Goal: Use online tool/utility: Utilize a website feature to perform a specific function

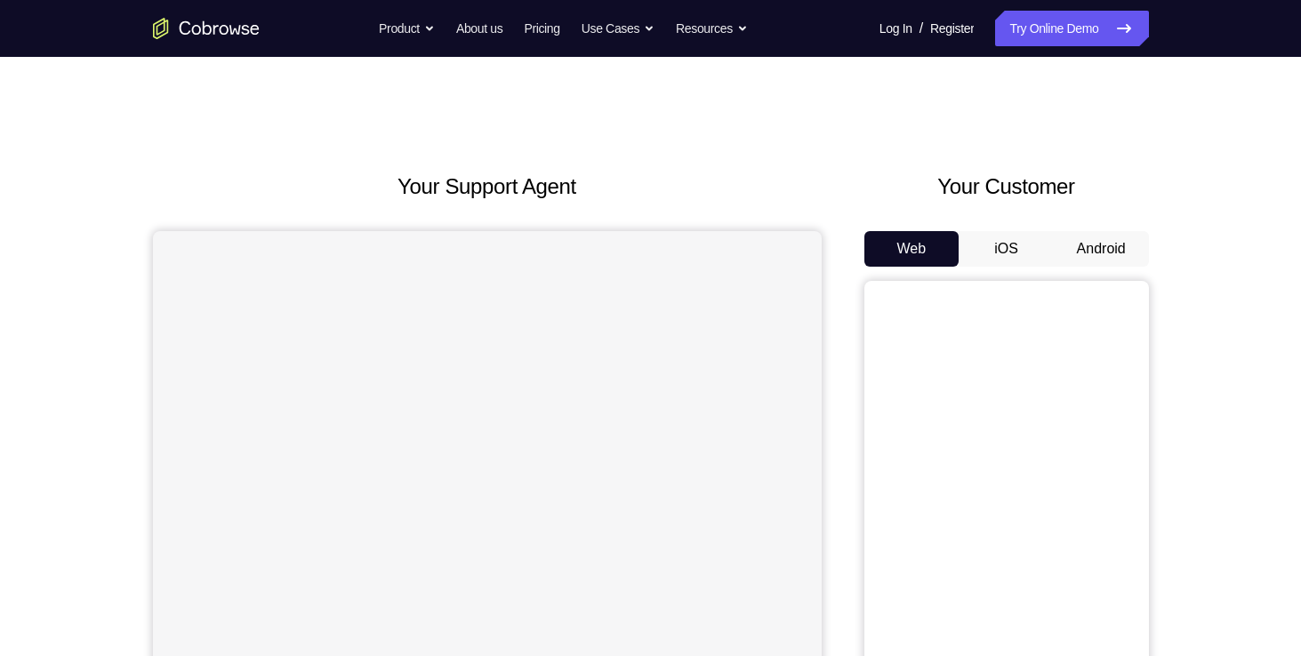
click at [1090, 240] on button "Android" at bounding box center [1101, 249] width 95 height 36
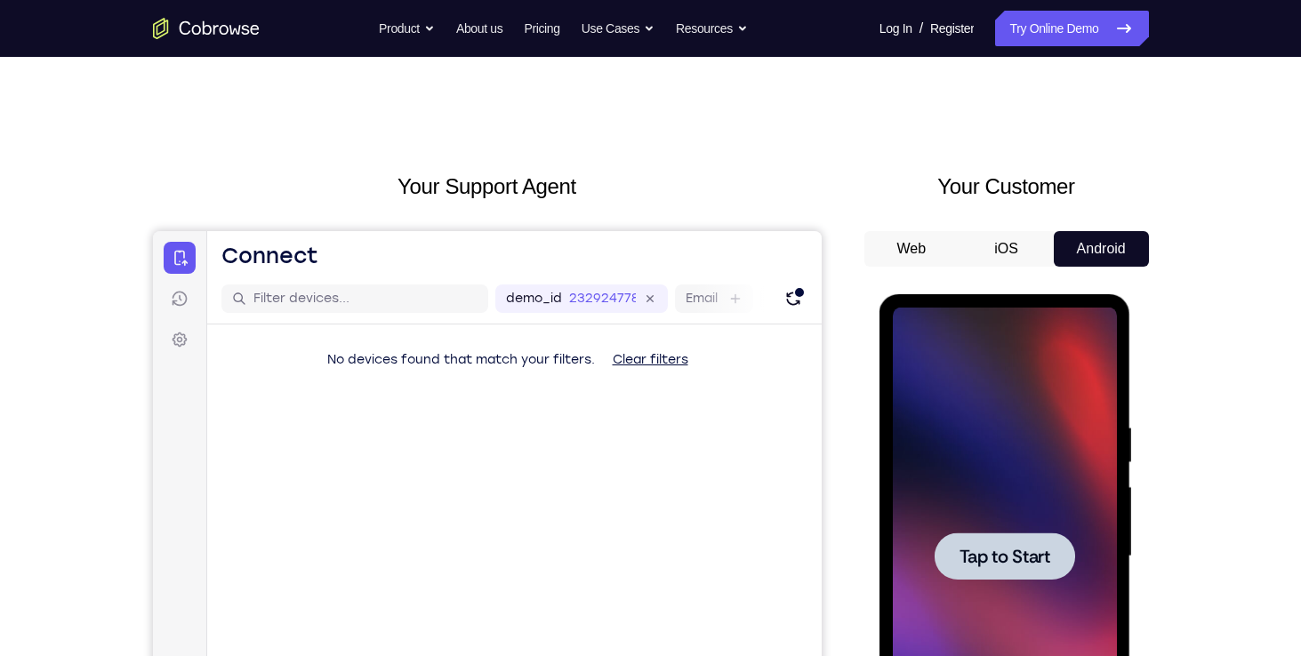
click at [987, 558] on span "Tap to Start" at bounding box center [1005, 557] width 91 height 18
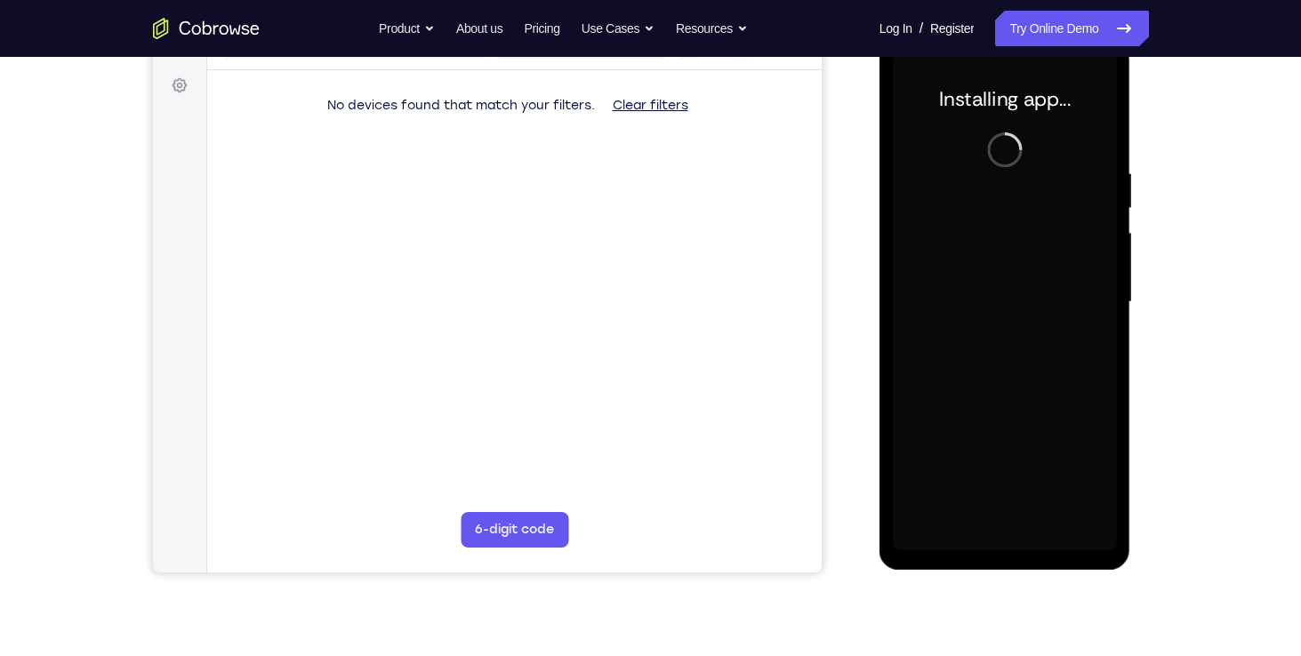
scroll to position [213, 0]
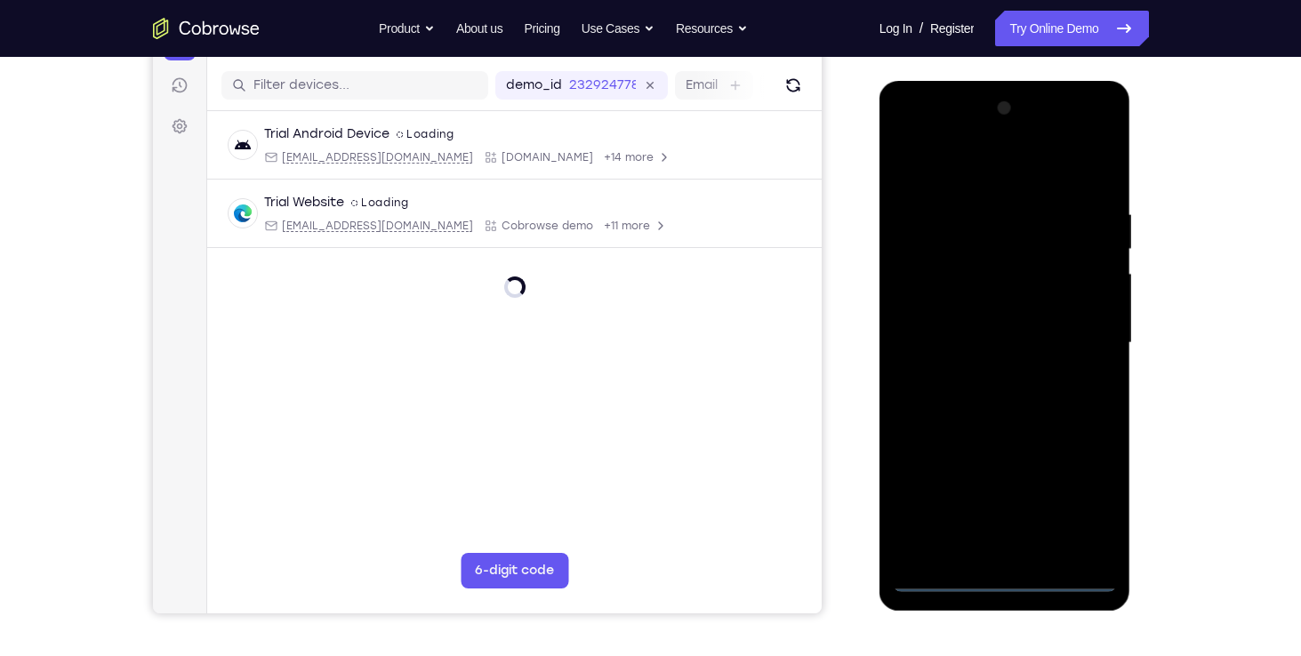
click at [1009, 567] on div at bounding box center [1005, 343] width 224 height 498
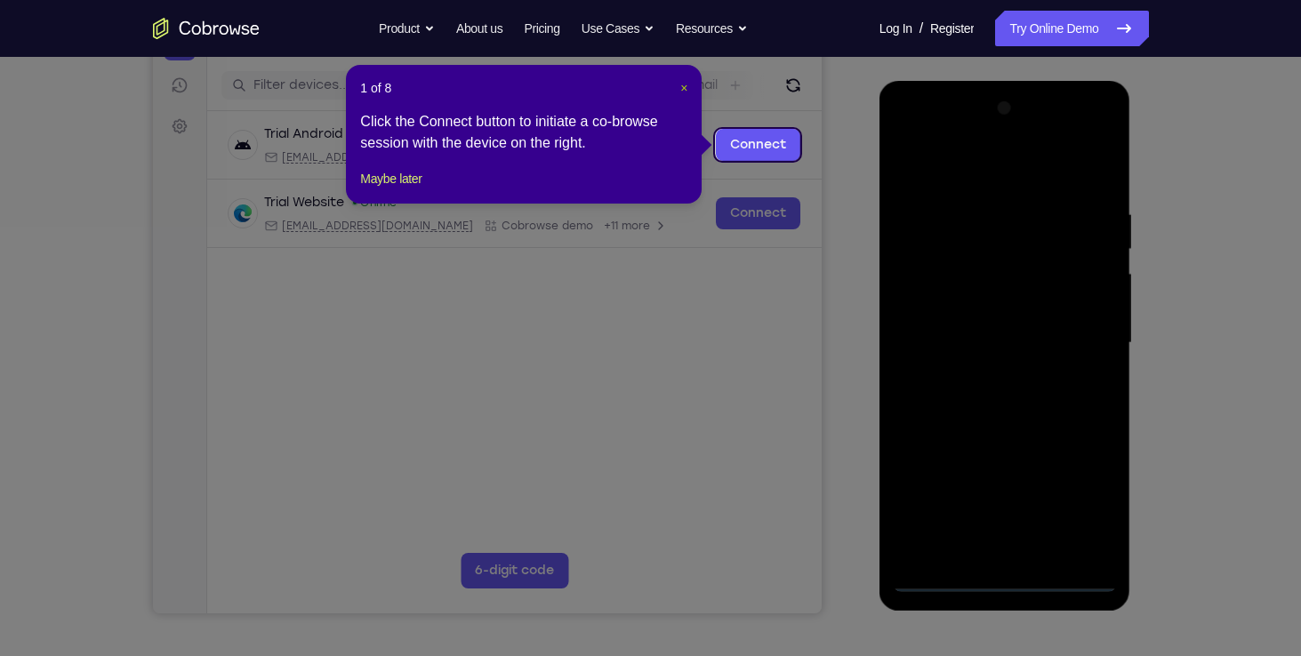
click at [685, 86] on span "×" at bounding box center [683, 88] width 7 height 14
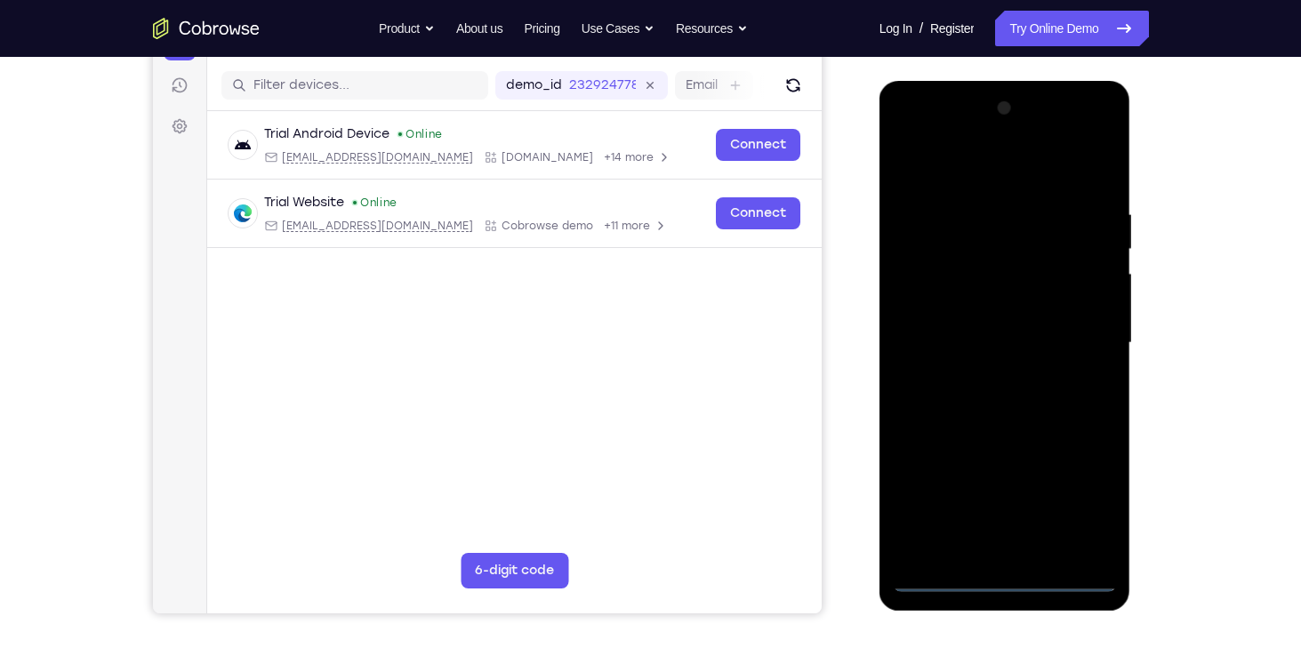
click at [1009, 579] on div at bounding box center [1005, 343] width 224 height 498
click at [1075, 510] on div at bounding box center [1005, 343] width 224 height 498
click at [992, 173] on div at bounding box center [1005, 343] width 224 height 498
click at [1083, 342] on div at bounding box center [1005, 343] width 224 height 498
click at [993, 372] on div at bounding box center [1005, 343] width 224 height 498
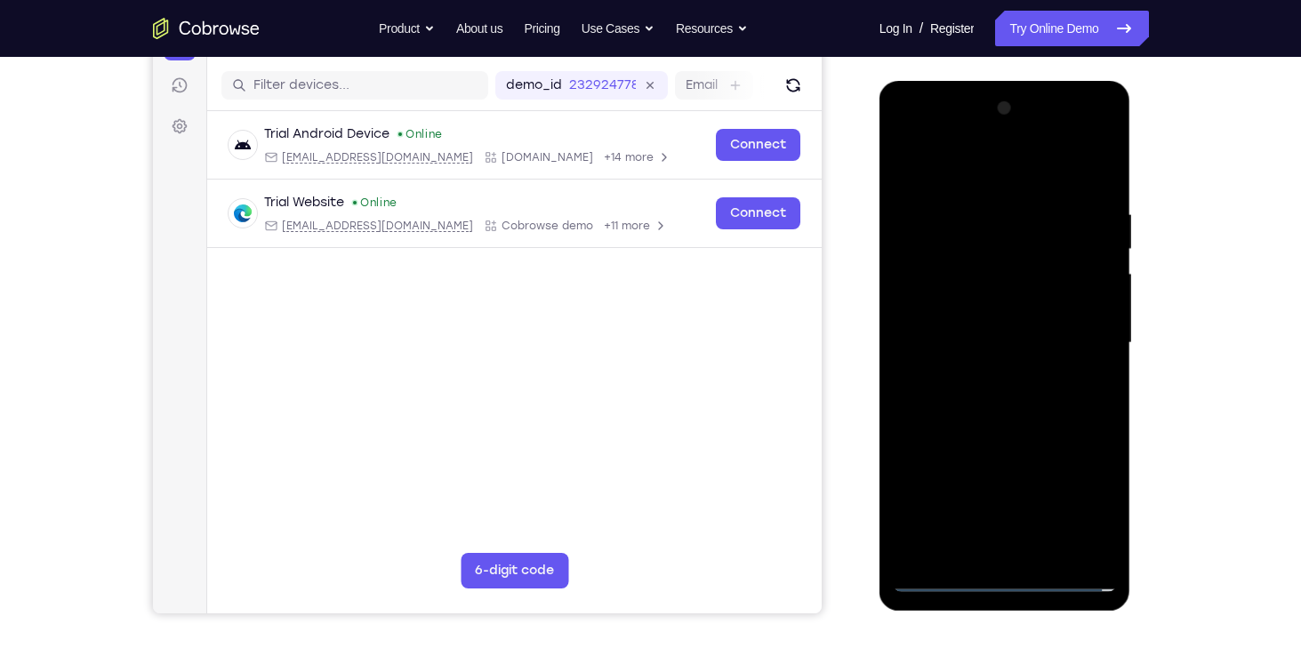
click at [946, 336] on div at bounding box center [1005, 343] width 224 height 498
click at [980, 314] on div at bounding box center [1005, 343] width 224 height 498
click at [999, 334] on div at bounding box center [1005, 343] width 224 height 498
click at [1003, 418] on div at bounding box center [1005, 343] width 224 height 498
click at [1058, 544] on div at bounding box center [1005, 343] width 224 height 498
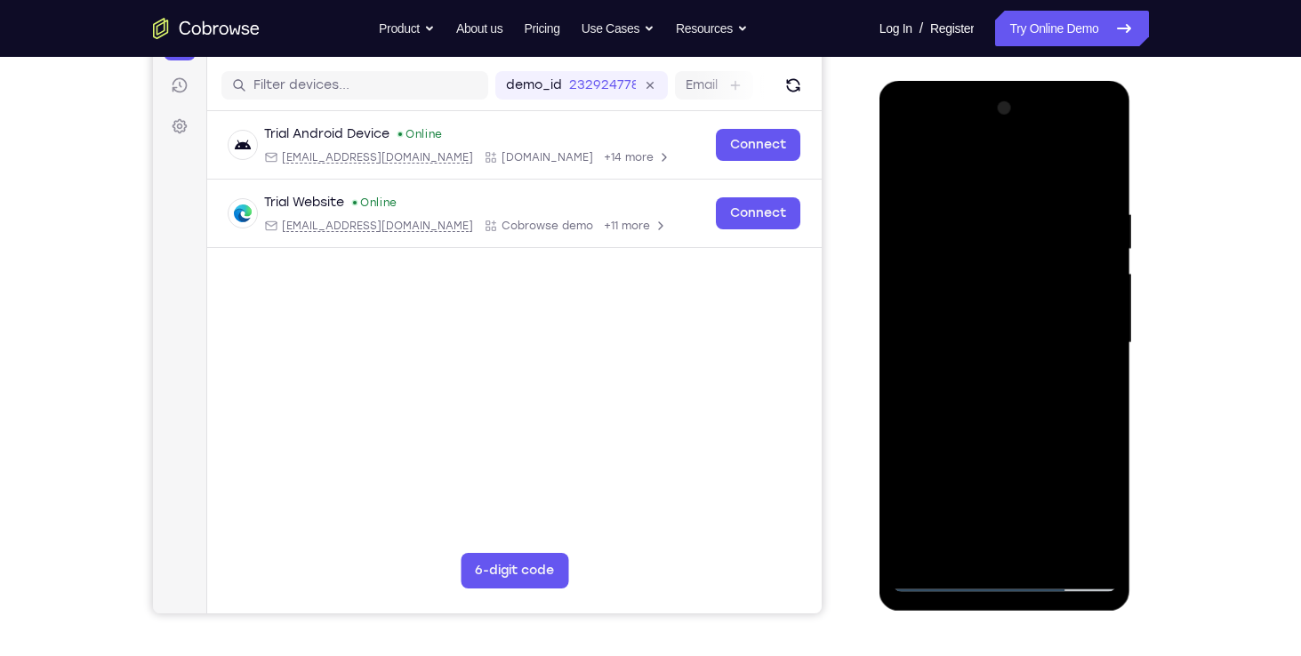
click at [988, 436] on div at bounding box center [1005, 343] width 224 height 498
click at [1020, 301] on div at bounding box center [1005, 343] width 224 height 498
click at [901, 165] on div at bounding box center [1005, 343] width 224 height 498
click at [1000, 374] on div at bounding box center [1005, 343] width 224 height 498
click at [981, 539] on div at bounding box center [1005, 343] width 224 height 498
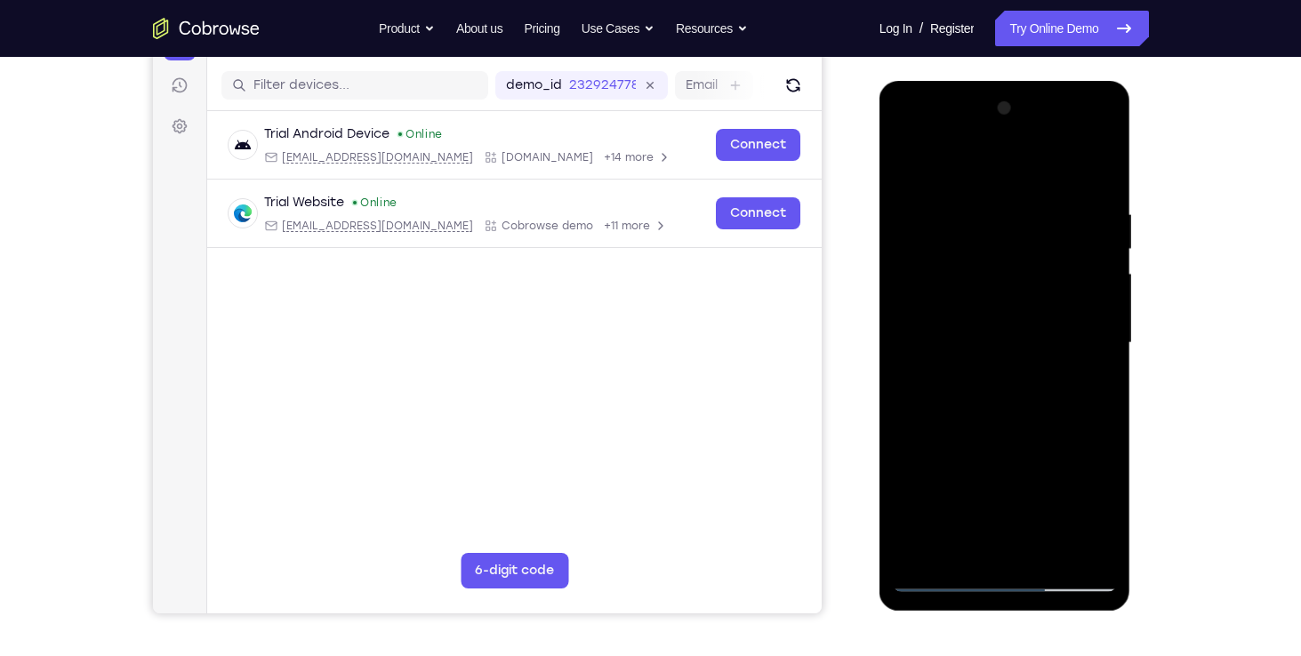
click at [1100, 382] on div at bounding box center [1005, 343] width 224 height 498
click at [904, 168] on div at bounding box center [1005, 343] width 224 height 498
drag, startPoint x: 946, startPoint y: 401, endPoint x: 953, endPoint y: 227, distance: 174.5
click at [953, 227] on div at bounding box center [1005, 343] width 224 height 498
drag, startPoint x: 976, startPoint y: 483, endPoint x: 972, endPoint y: 343, distance: 139.7
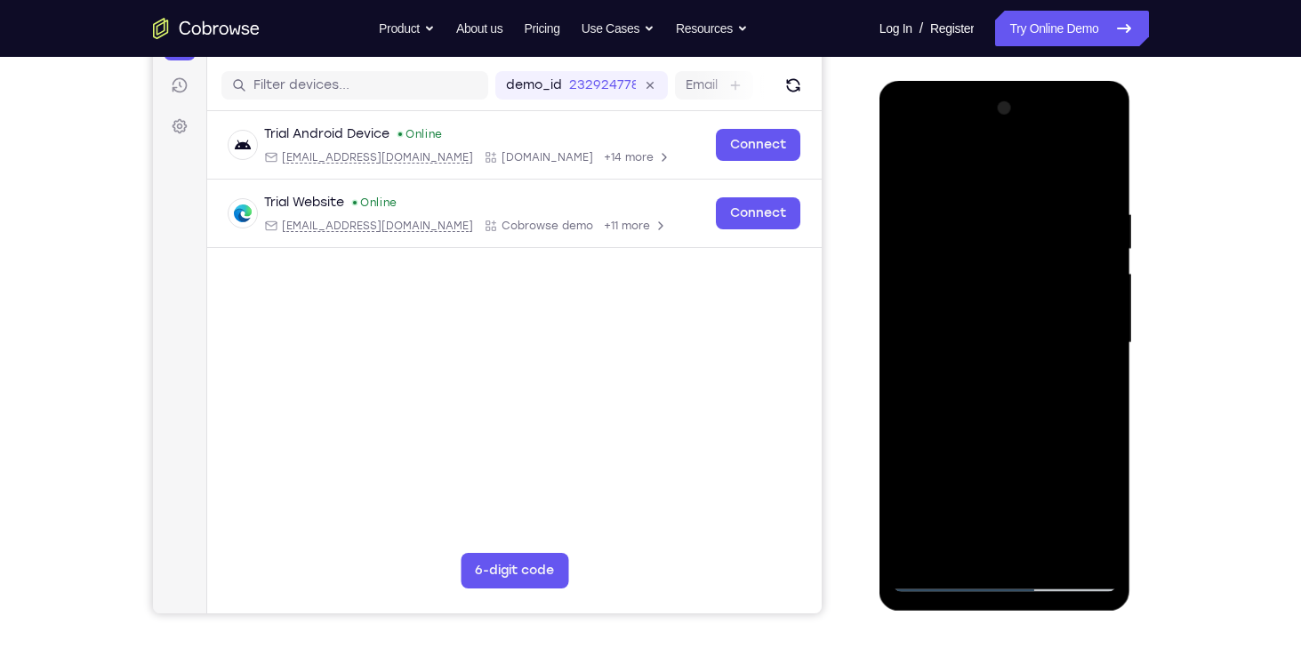
click at [972, 343] on div at bounding box center [1005, 343] width 224 height 498
drag, startPoint x: 985, startPoint y: 513, endPoint x: 995, endPoint y: 381, distance: 133.0
click at [995, 381] on div at bounding box center [1005, 343] width 224 height 498
drag, startPoint x: 1000, startPoint y: 490, endPoint x: 1019, endPoint y: 370, distance: 121.7
click at [1019, 370] on div at bounding box center [1005, 343] width 224 height 498
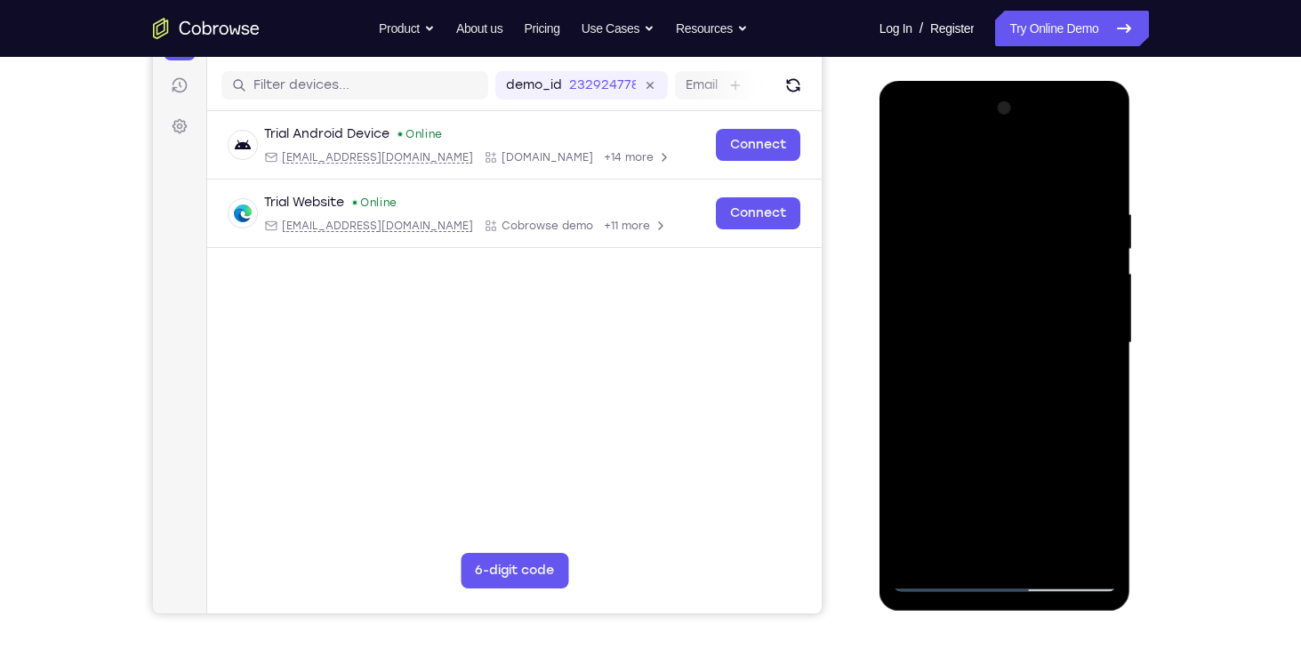
drag, startPoint x: 1019, startPoint y: 370, endPoint x: 1057, endPoint y: 155, distance: 218.5
click at [1057, 155] on div at bounding box center [1005, 343] width 224 height 498
drag, startPoint x: 980, startPoint y: 494, endPoint x: 998, endPoint y: 356, distance: 139.0
click at [998, 356] on div at bounding box center [1005, 343] width 224 height 498
drag, startPoint x: 1016, startPoint y: 511, endPoint x: 1035, endPoint y: 411, distance: 101.5
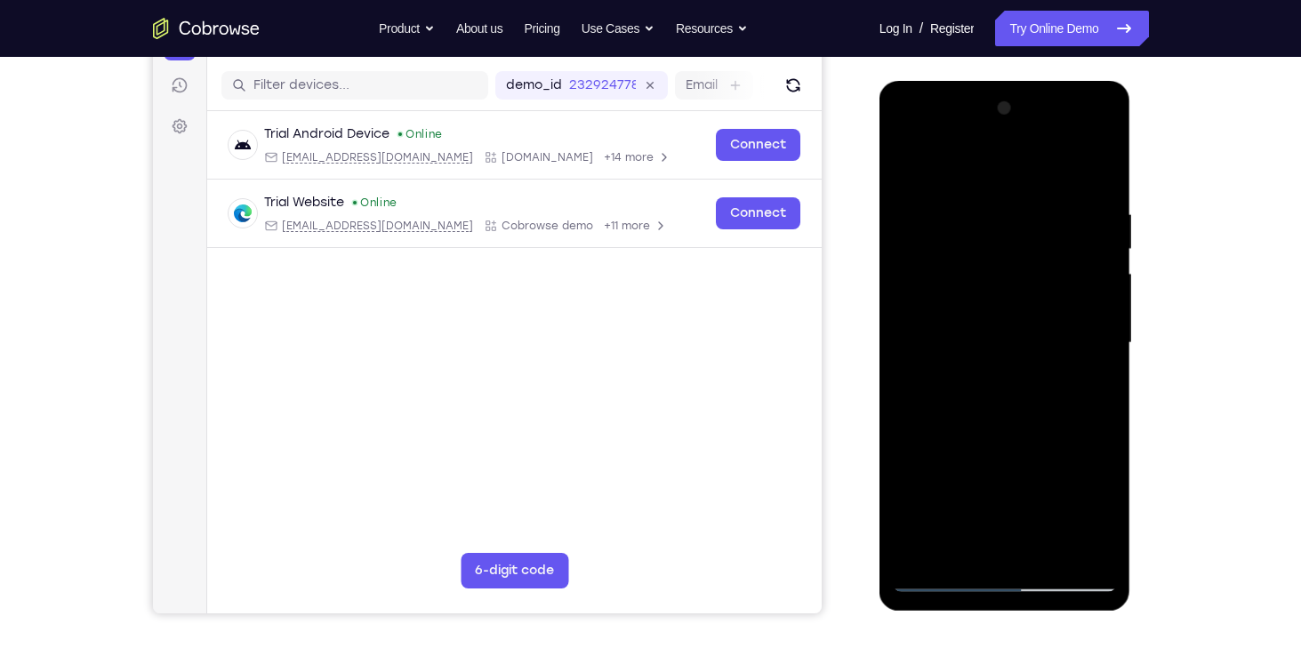
click at [1035, 411] on div at bounding box center [1005, 343] width 224 height 498
drag, startPoint x: 1000, startPoint y: 519, endPoint x: 1021, endPoint y: 347, distance: 173.9
click at [1021, 347] on div at bounding box center [1005, 343] width 224 height 498
drag, startPoint x: 1002, startPoint y: 488, endPoint x: 1031, endPoint y: 301, distance: 189.8
click at [1031, 301] on div at bounding box center [1005, 343] width 224 height 498
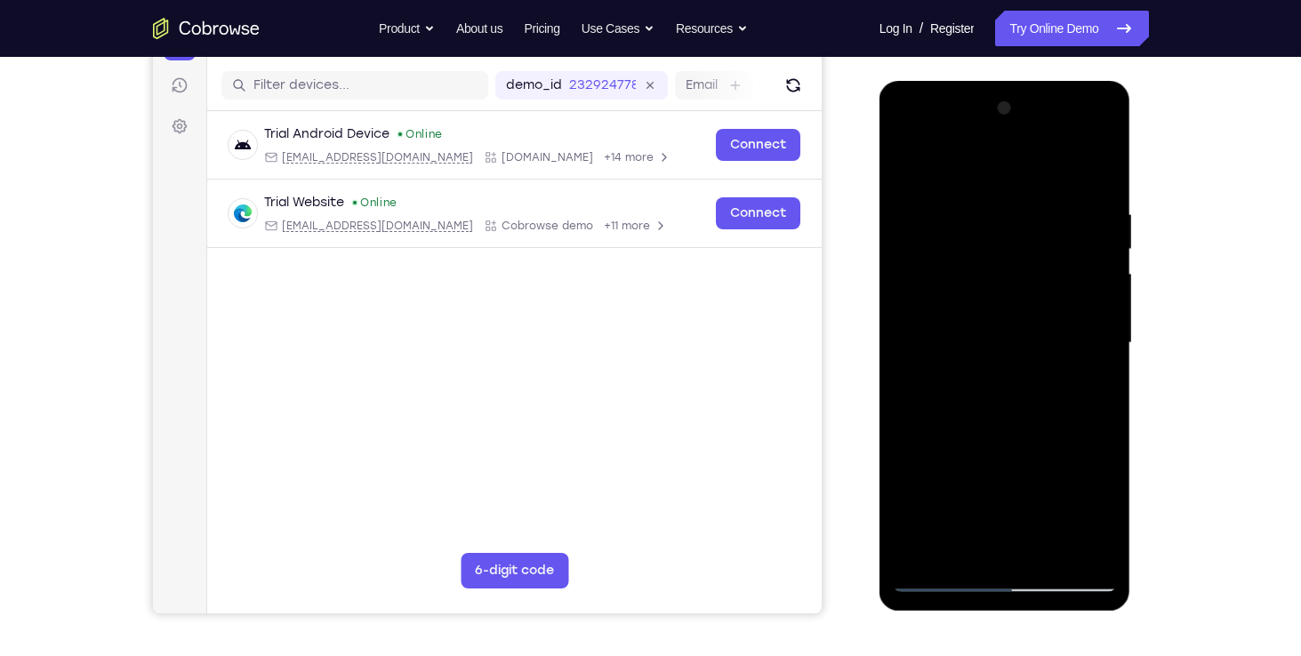
click at [912, 159] on div at bounding box center [1005, 343] width 224 height 498
click at [979, 208] on div at bounding box center [1005, 343] width 224 height 498
click at [1109, 472] on div at bounding box center [1005, 343] width 224 height 498
click at [1081, 382] on div at bounding box center [1005, 343] width 224 height 498
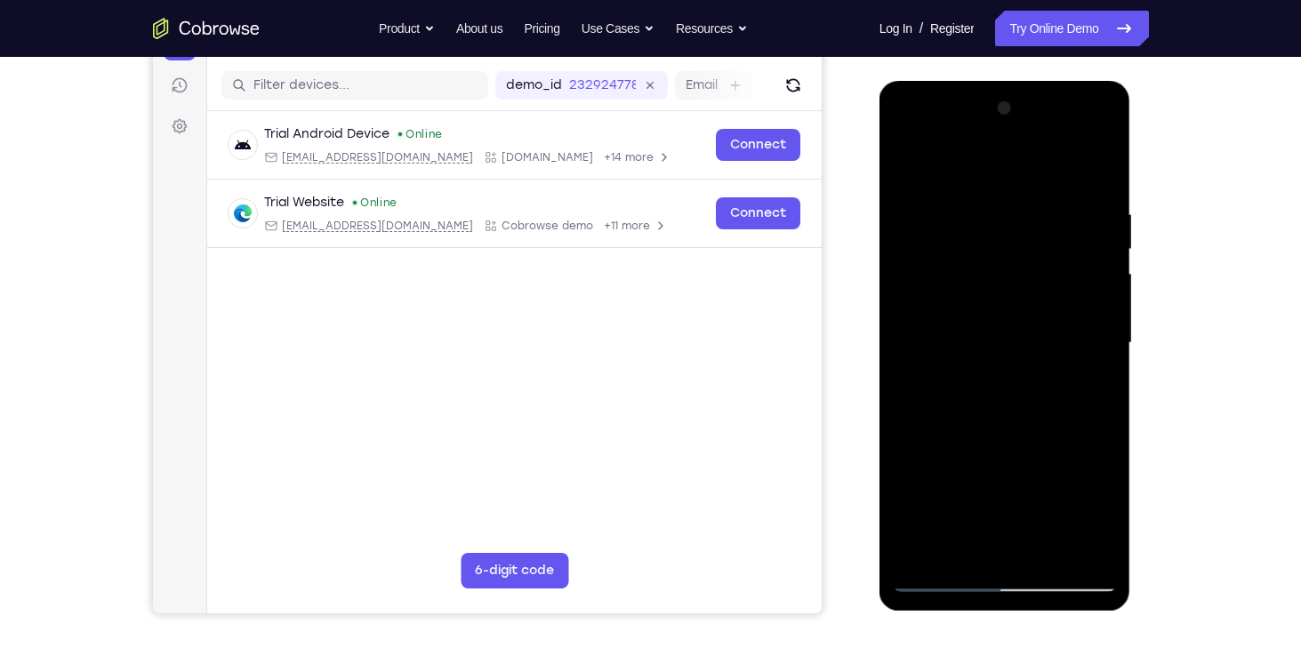
click at [1096, 173] on div at bounding box center [1005, 343] width 224 height 498
drag, startPoint x: 1007, startPoint y: 457, endPoint x: 1023, endPoint y: 271, distance: 186.6
click at [1023, 271] on div at bounding box center [1005, 343] width 224 height 498
drag, startPoint x: 985, startPoint y: 469, endPoint x: 1004, endPoint y: 363, distance: 107.6
click at [1004, 363] on div at bounding box center [1005, 343] width 224 height 498
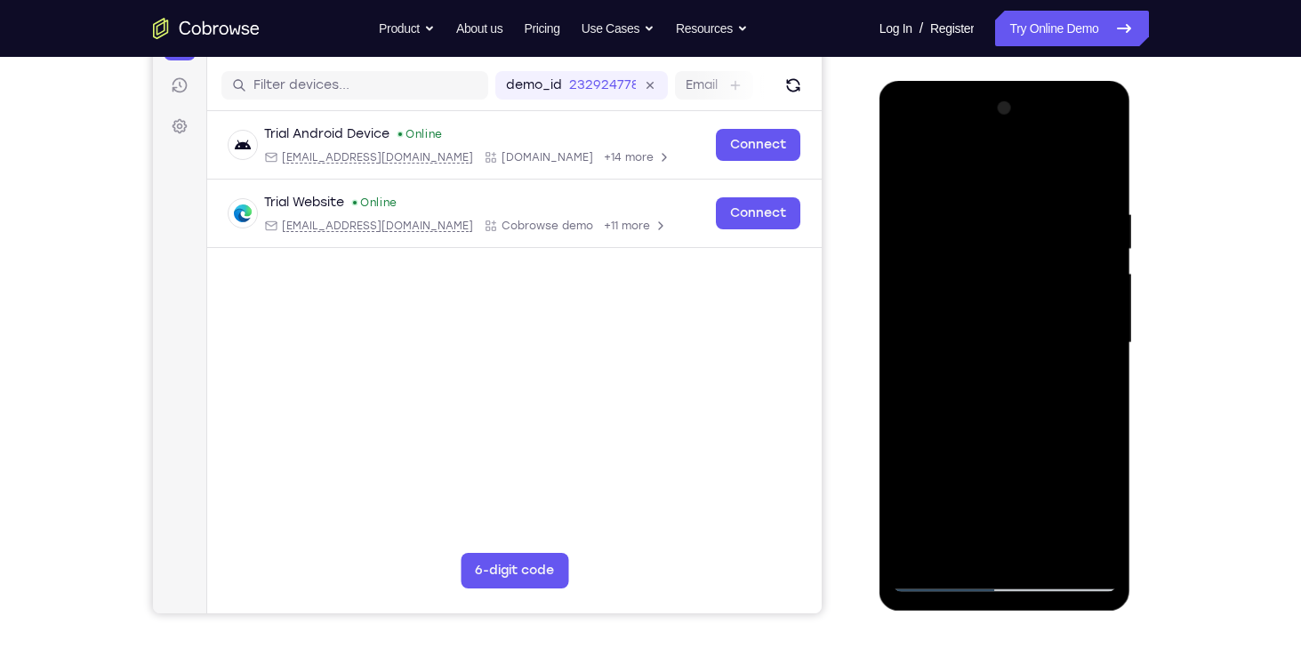
drag, startPoint x: 1002, startPoint y: 454, endPoint x: 1025, endPoint y: 283, distance: 172.2
click at [1025, 283] on div at bounding box center [1005, 343] width 224 height 498
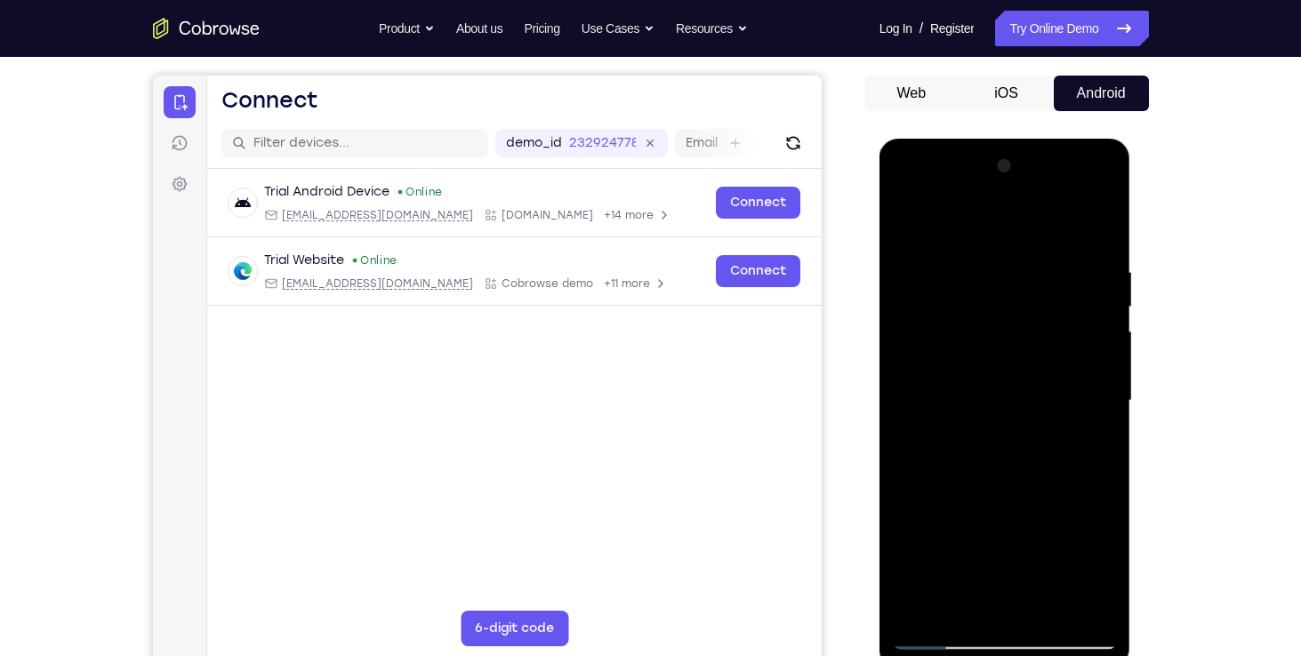
drag, startPoint x: 993, startPoint y: 476, endPoint x: 1002, endPoint y: 607, distance: 131.9
click at [1002, 607] on div at bounding box center [1005, 401] width 224 height 498
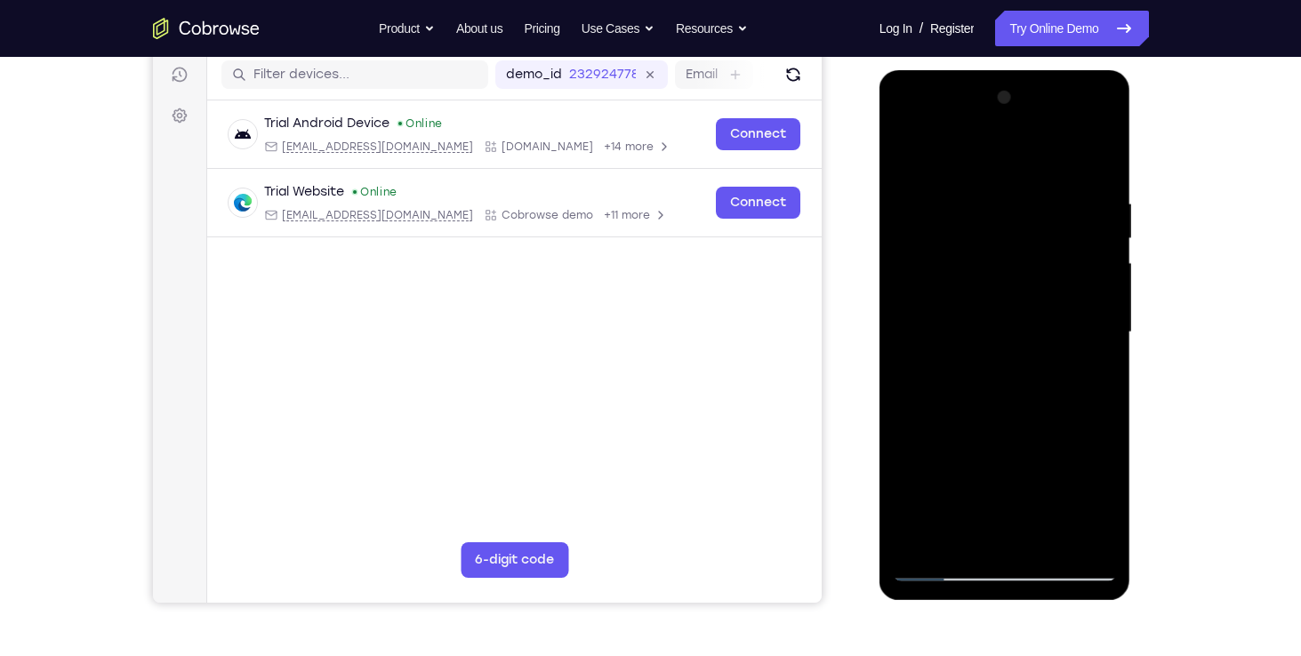
click at [1049, 535] on div at bounding box center [1005, 333] width 224 height 498
click at [905, 152] on div at bounding box center [1005, 333] width 224 height 498
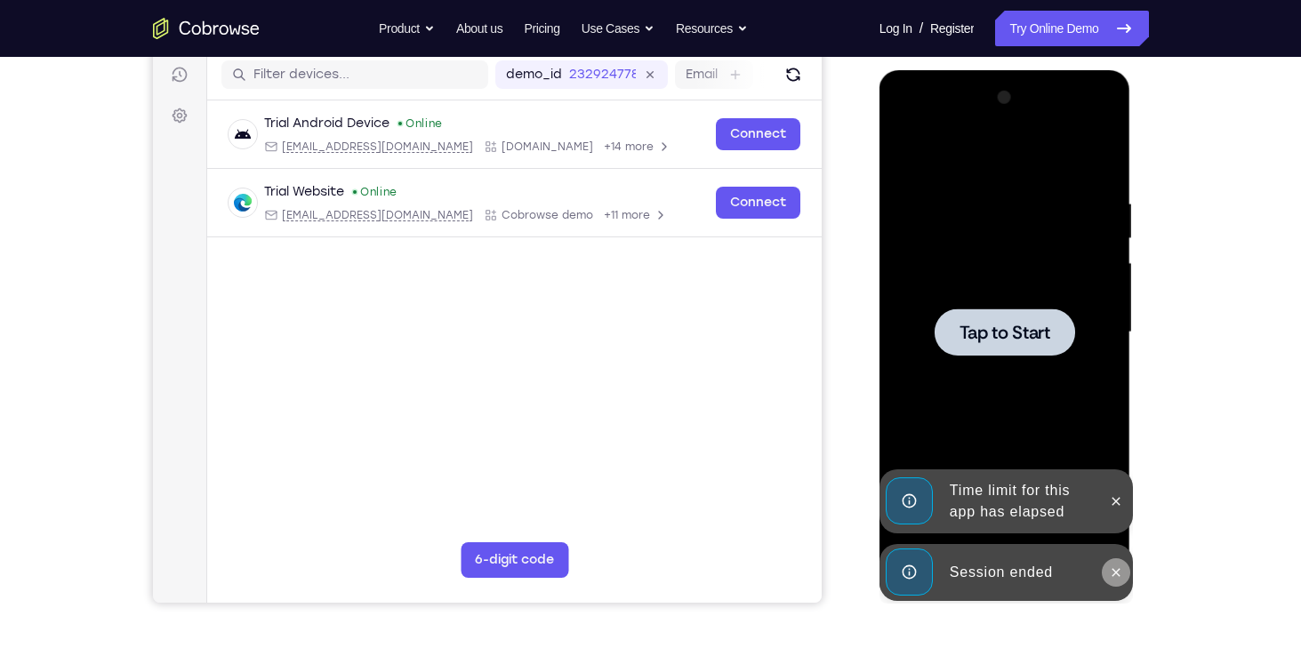
click at [1110, 566] on icon at bounding box center [1116, 573] width 14 height 14
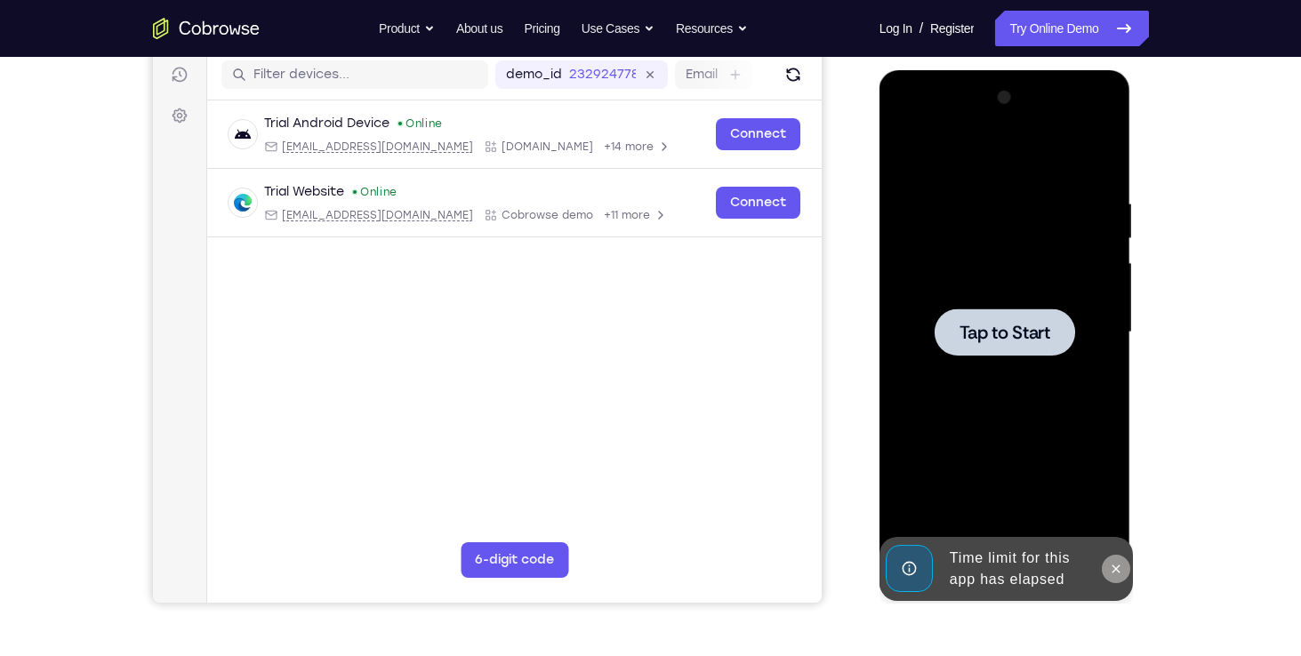
click at [1114, 503] on div at bounding box center [1005, 333] width 224 height 498
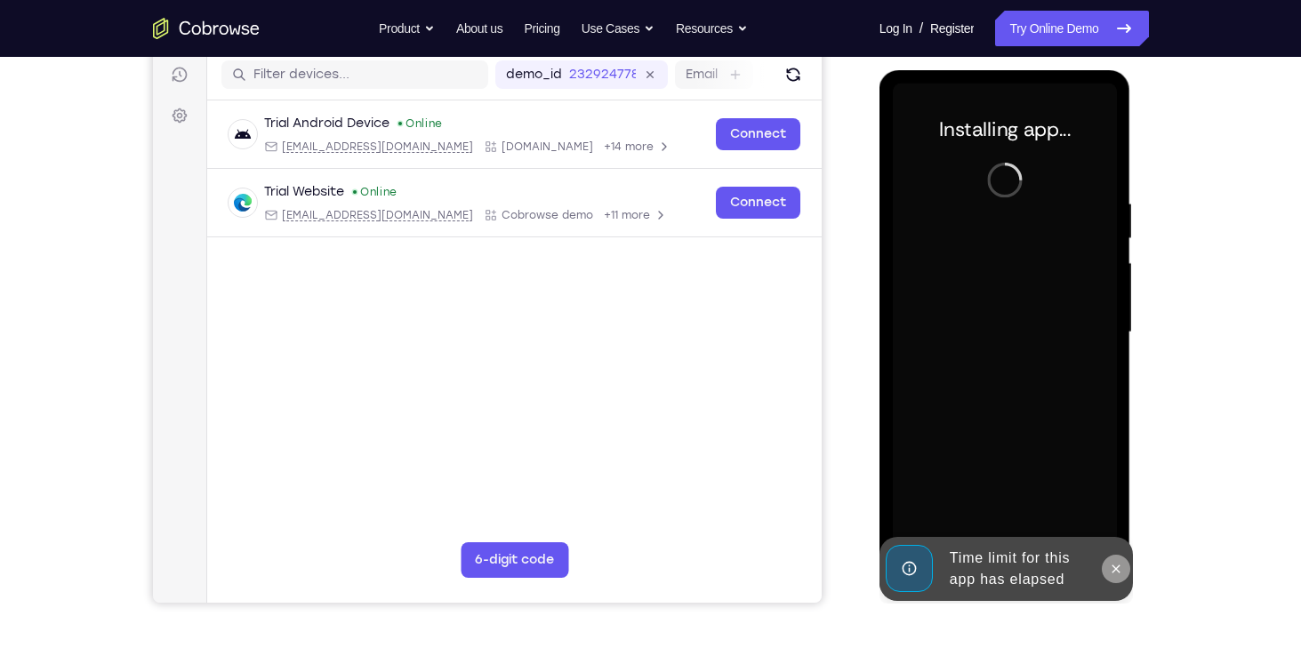
click at [1119, 576] on button at bounding box center [1116, 569] width 28 height 28
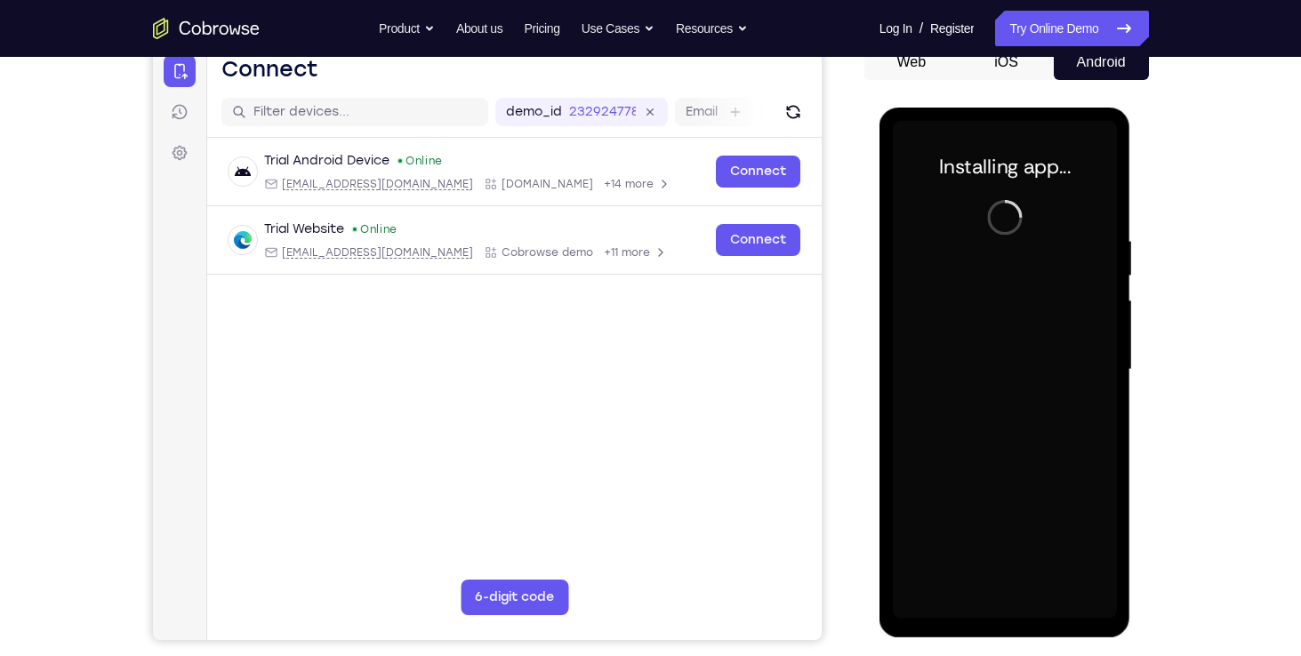
scroll to position [186, 0]
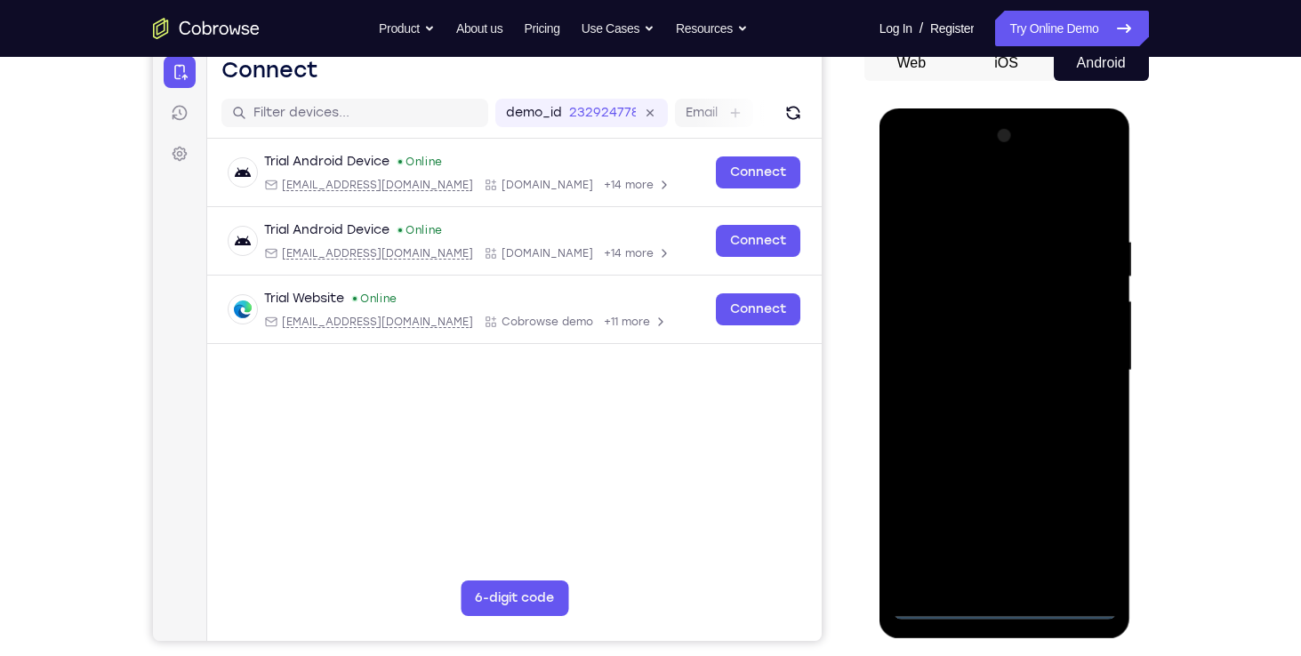
click at [1017, 604] on div at bounding box center [1005, 371] width 224 height 498
click at [1074, 524] on div at bounding box center [1005, 371] width 224 height 498
click at [990, 197] on div at bounding box center [1005, 371] width 224 height 498
click at [1082, 362] on div at bounding box center [1005, 371] width 224 height 498
click at [1019, 580] on div at bounding box center [1005, 371] width 224 height 498
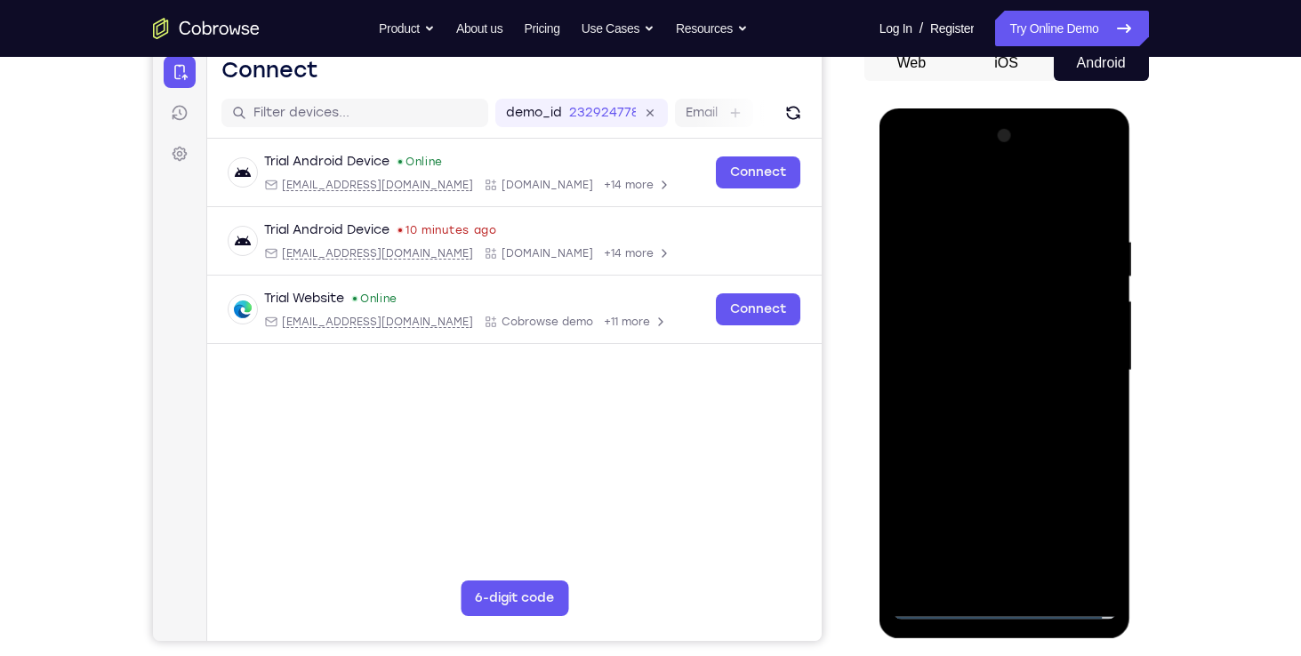
click at [948, 362] on div at bounding box center [1005, 371] width 224 height 498
click at [968, 341] on div at bounding box center [1005, 371] width 224 height 498
click at [984, 364] on div at bounding box center [1005, 371] width 224 height 498
click at [1004, 462] on div at bounding box center [1005, 371] width 224 height 498
click at [919, 311] on div at bounding box center [1005, 371] width 224 height 498
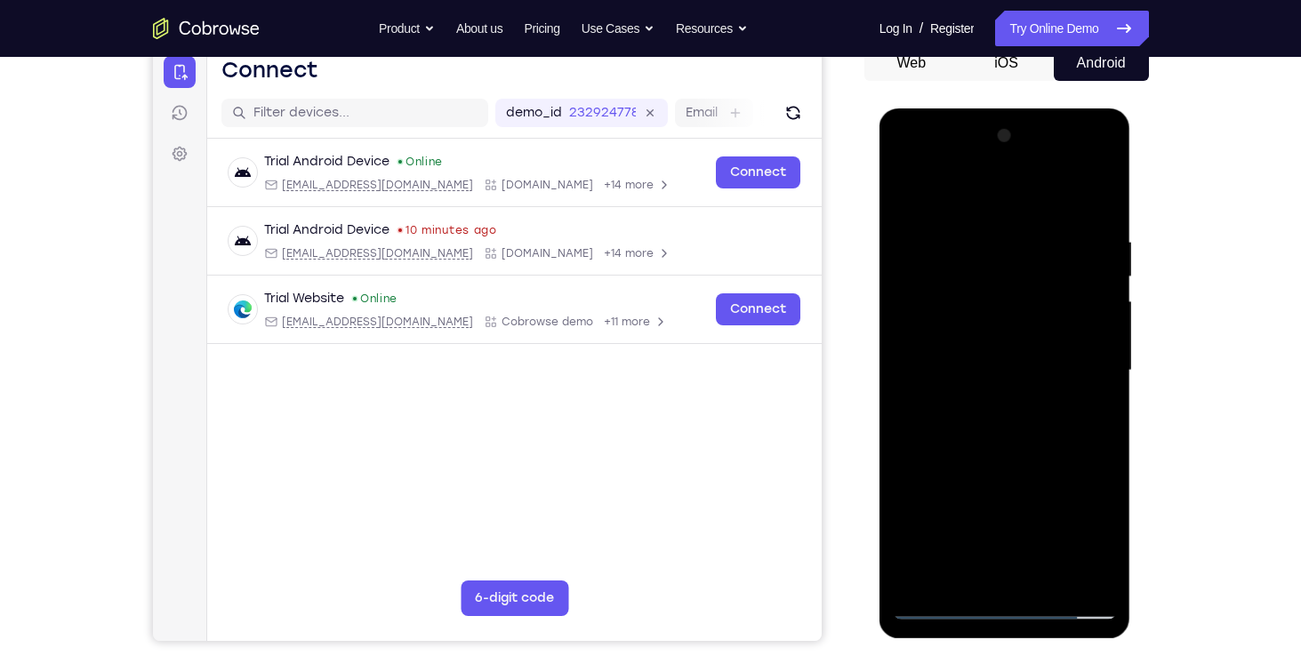
click at [1001, 414] on div at bounding box center [1005, 371] width 224 height 498
click at [952, 318] on div at bounding box center [1005, 371] width 224 height 498
click at [961, 355] on div at bounding box center [1005, 371] width 224 height 498
click at [1043, 583] on div at bounding box center [1005, 371] width 224 height 498
click at [1010, 465] on div at bounding box center [1005, 371] width 224 height 498
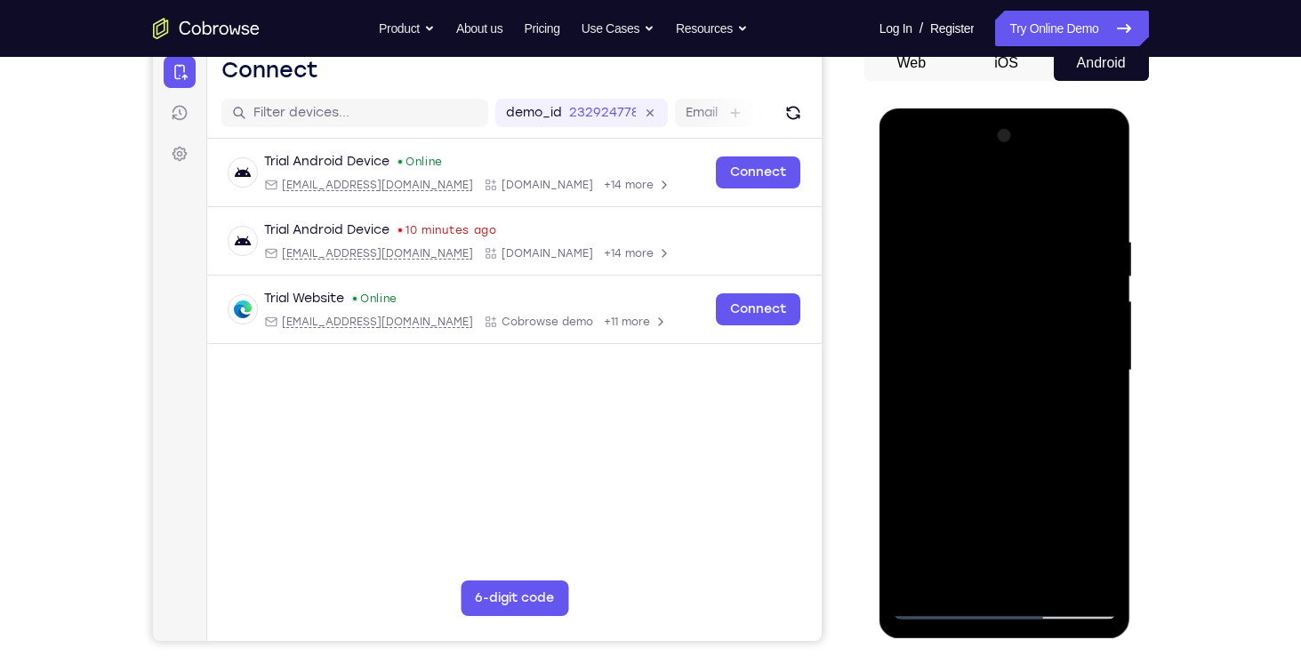
click at [989, 521] on div at bounding box center [1005, 371] width 224 height 498
drag, startPoint x: 1072, startPoint y: 432, endPoint x: 1055, endPoint y: 553, distance: 122.1
click at [1055, 553] on div at bounding box center [1005, 371] width 224 height 498
drag, startPoint x: 1055, startPoint y: 352, endPoint x: 1027, endPoint y: 487, distance: 138.0
click at [1027, 487] on div at bounding box center [1005, 371] width 224 height 498
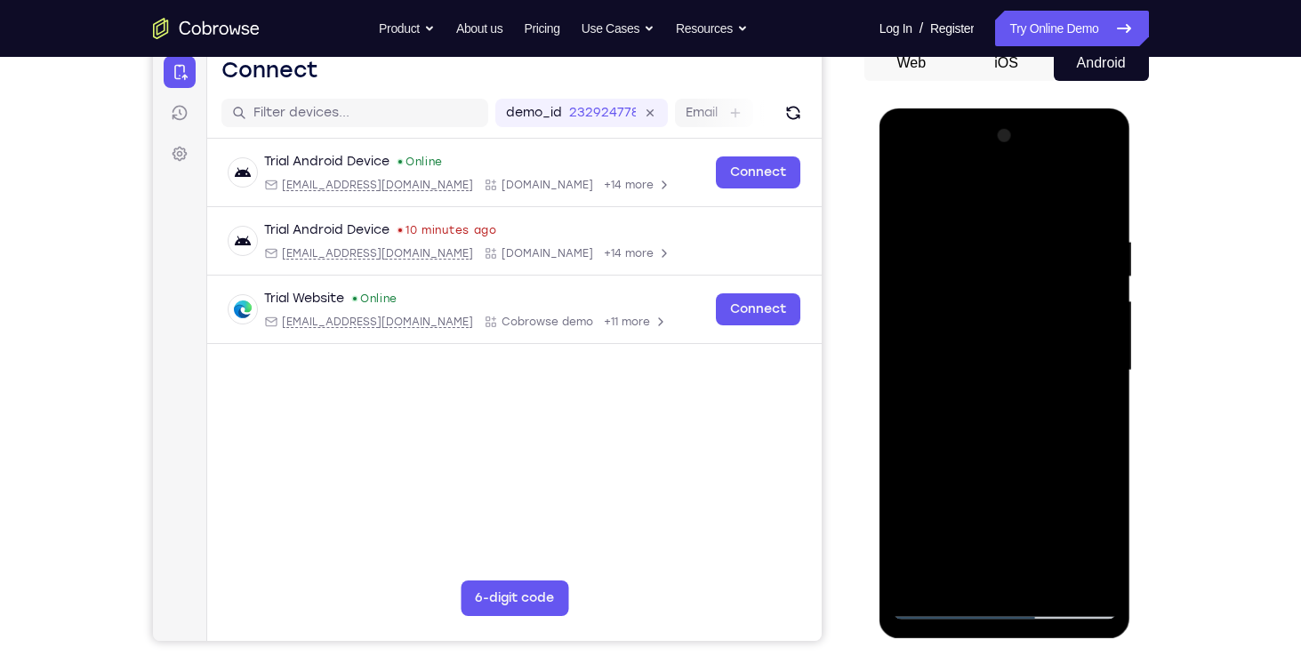
drag, startPoint x: 1068, startPoint y: 319, endPoint x: 1031, endPoint y: 555, distance: 238.6
click at [1031, 555] on div at bounding box center [1005, 371] width 224 height 498
drag, startPoint x: 1087, startPoint y: 349, endPoint x: 1087, endPoint y: 453, distance: 104.1
click at [1087, 453] on div at bounding box center [1005, 371] width 224 height 498
drag, startPoint x: 1055, startPoint y: 350, endPoint x: 1065, endPoint y: 477, distance: 127.6
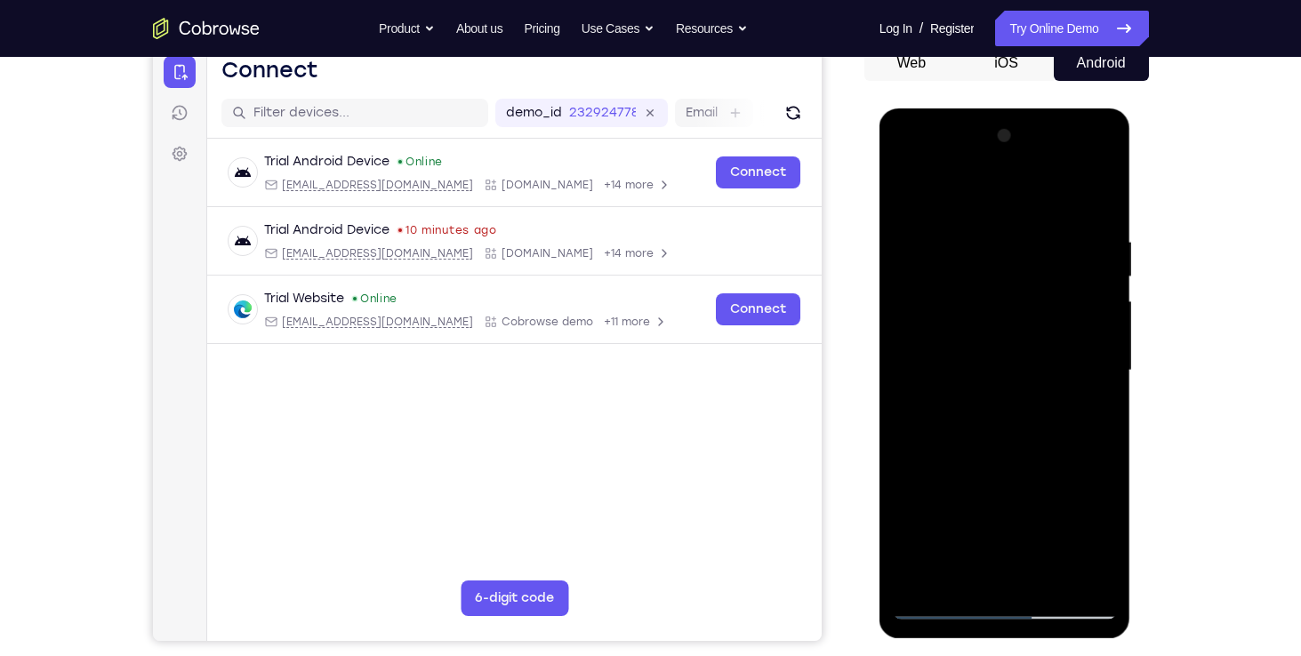
click at [1065, 477] on div at bounding box center [1005, 371] width 224 height 498
drag, startPoint x: 1058, startPoint y: 277, endPoint x: 1012, endPoint y: 537, distance: 263.6
click at [1012, 537] on div at bounding box center [1005, 371] width 224 height 498
drag, startPoint x: 1053, startPoint y: 430, endPoint x: 1045, endPoint y: 519, distance: 89.3
click at [1045, 519] on div at bounding box center [1005, 371] width 224 height 498
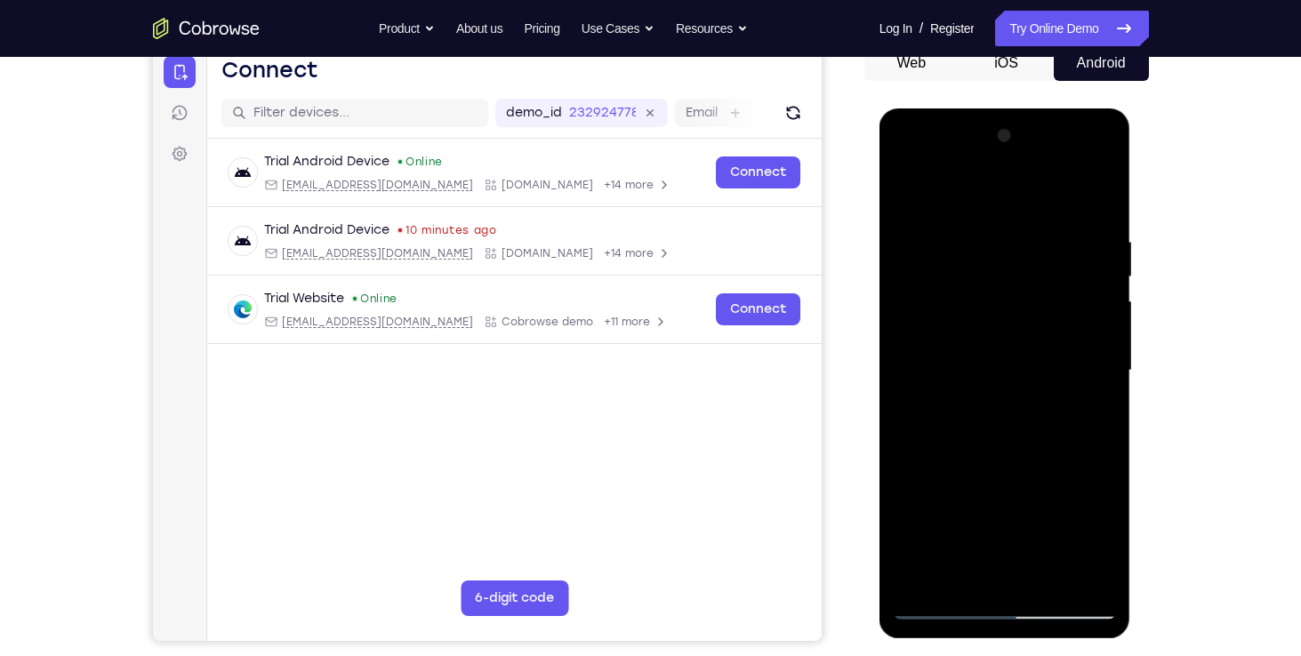
drag, startPoint x: 1067, startPoint y: 294, endPoint x: 1050, endPoint y: 423, distance: 130.2
click at [1050, 423] on div at bounding box center [1005, 371] width 224 height 498
click at [906, 197] on div at bounding box center [1005, 371] width 224 height 498
click at [913, 194] on div at bounding box center [1005, 371] width 224 height 498
click at [980, 237] on div at bounding box center [1005, 371] width 224 height 498
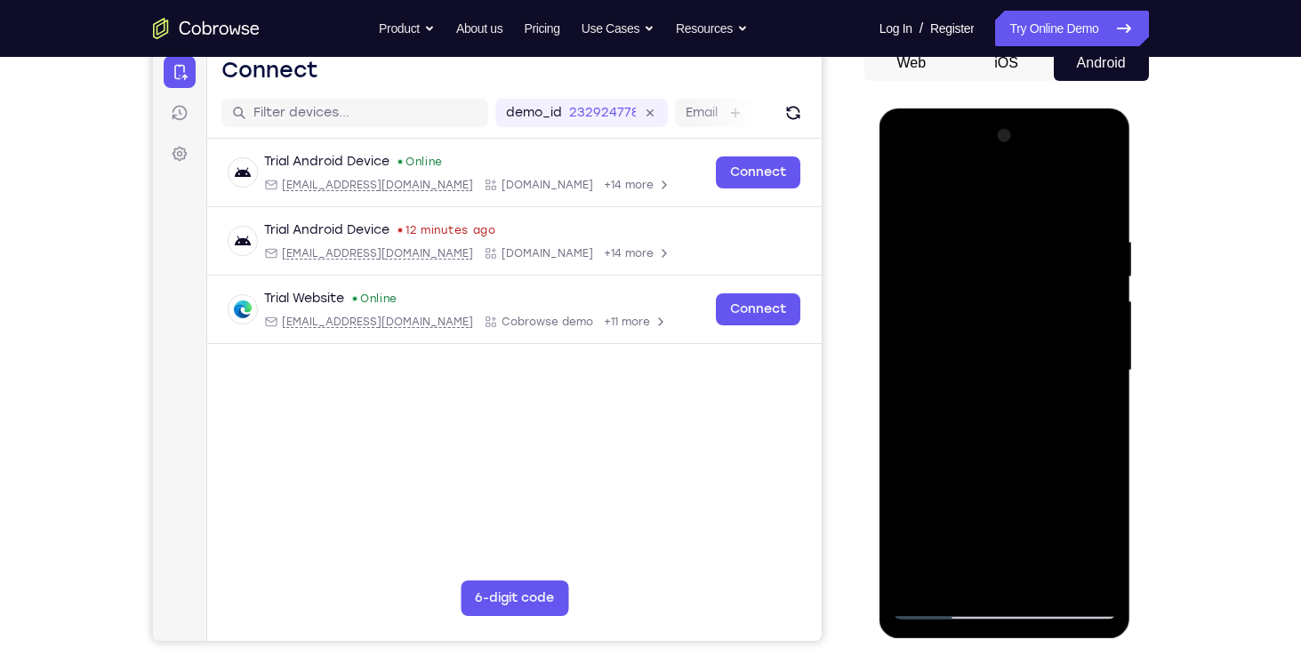
click at [1105, 290] on div at bounding box center [1005, 371] width 224 height 498
click at [1100, 200] on div at bounding box center [1005, 371] width 224 height 498
click at [1018, 384] on div at bounding box center [1005, 370] width 141 height 47
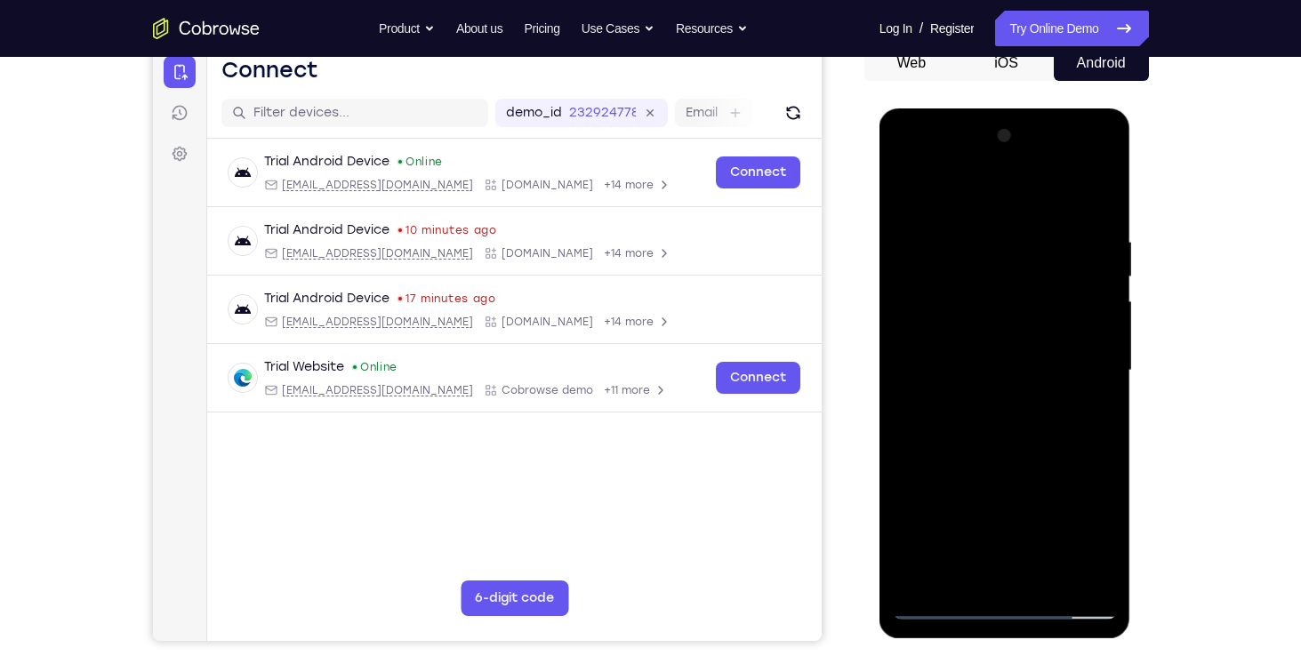
click at [1004, 598] on div at bounding box center [1005, 371] width 224 height 498
click at [1004, 602] on div at bounding box center [1005, 371] width 224 height 498
click at [1012, 605] on div at bounding box center [1005, 371] width 224 height 498
click at [1082, 535] on div at bounding box center [1005, 371] width 224 height 498
click at [966, 208] on div at bounding box center [1005, 371] width 224 height 498
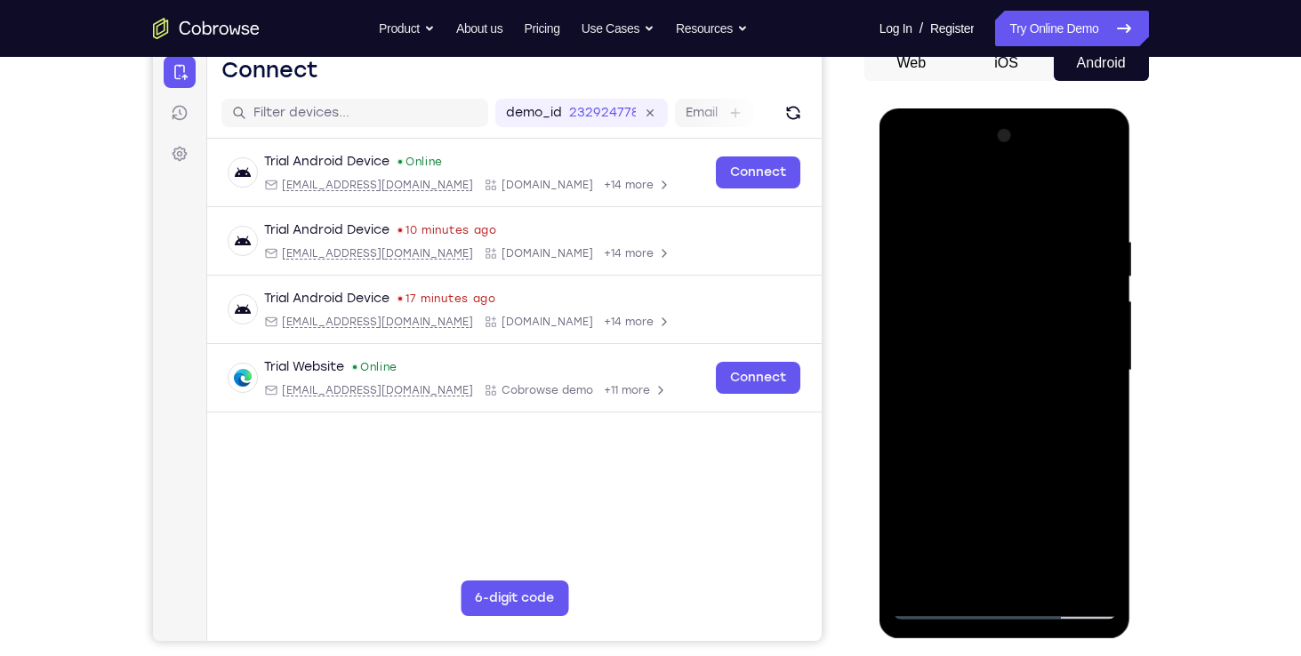
click at [1068, 354] on div at bounding box center [1005, 371] width 224 height 498
click at [986, 404] on div at bounding box center [1005, 371] width 224 height 498
click at [969, 335] on div at bounding box center [1005, 371] width 224 height 498
click at [967, 352] on div at bounding box center [1005, 371] width 224 height 498
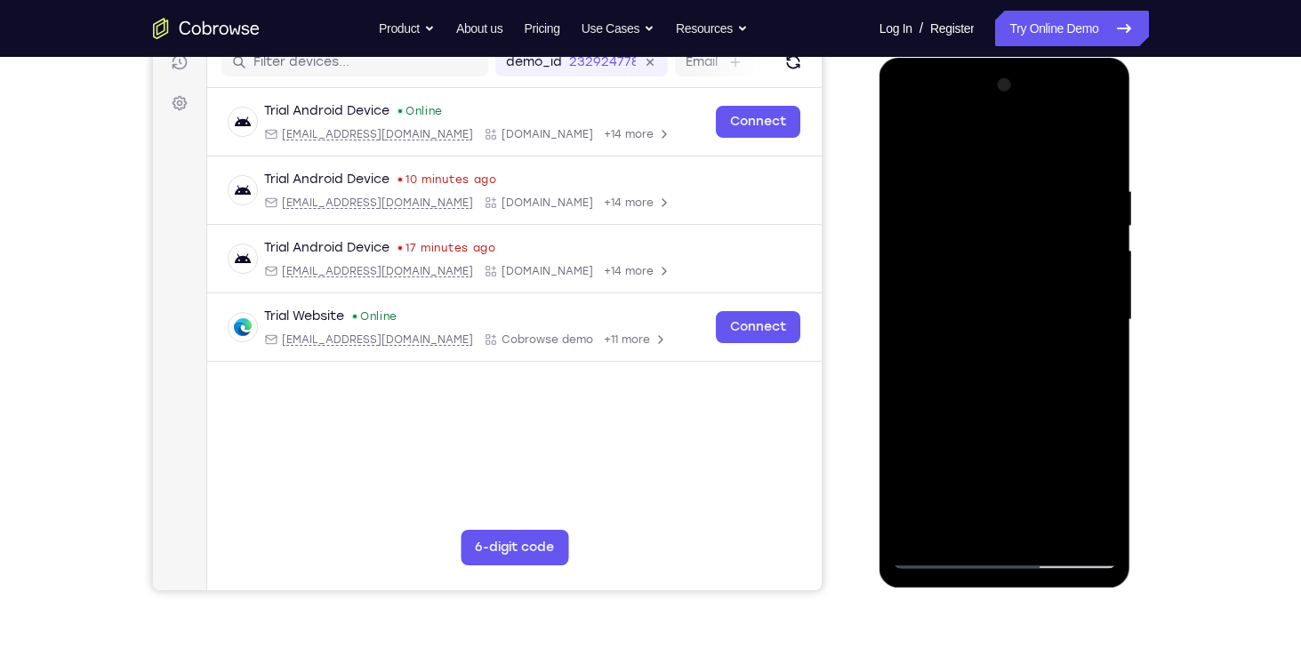
click at [977, 351] on div at bounding box center [1005, 320] width 224 height 498
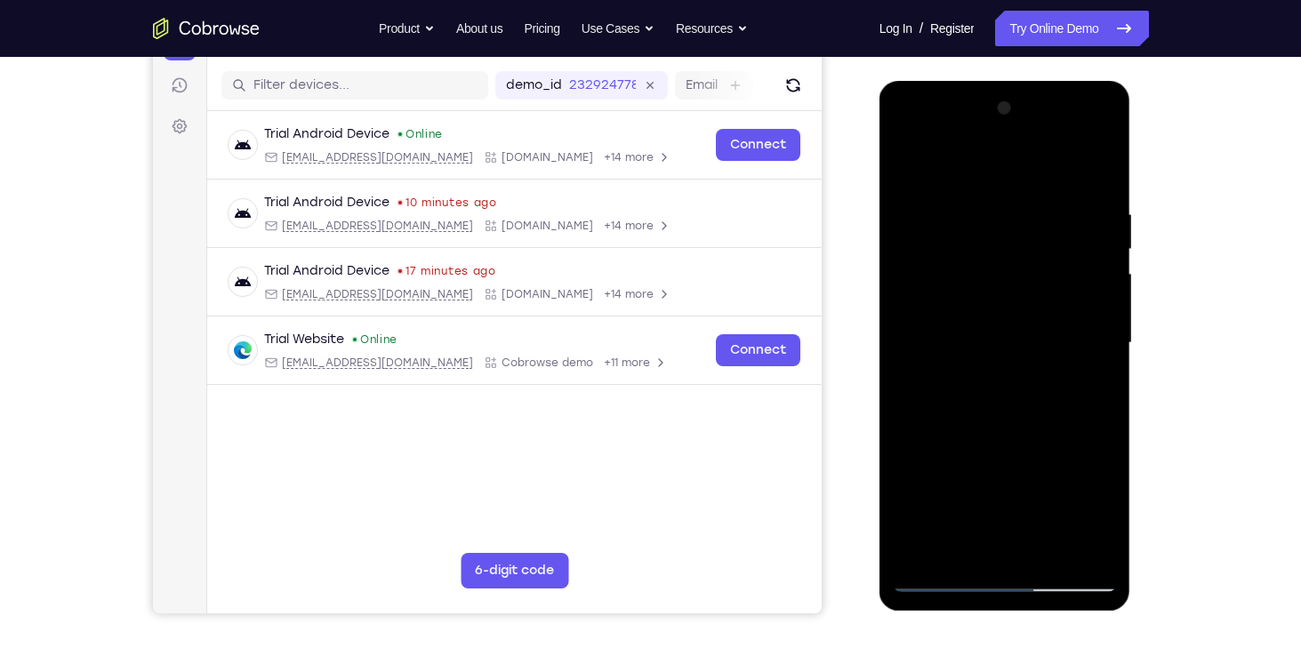
scroll to position [212, 0]
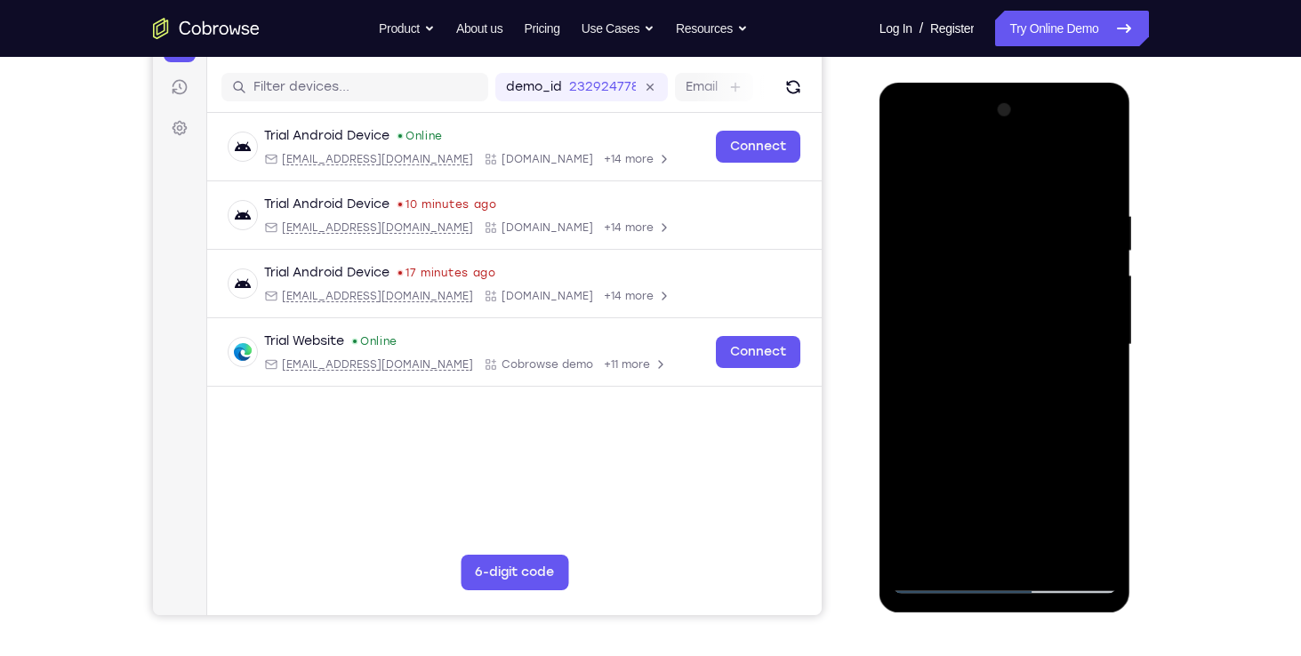
click at [991, 378] on div at bounding box center [1005, 345] width 224 height 498
click at [968, 310] on div at bounding box center [1005, 345] width 224 height 498
click at [969, 339] on div at bounding box center [1005, 345] width 224 height 498
click at [954, 335] on div at bounding box center [1005, 345] width 224 height 498
click at [980, 381] on div at bounding box center [1005, 345] width 224 height 498
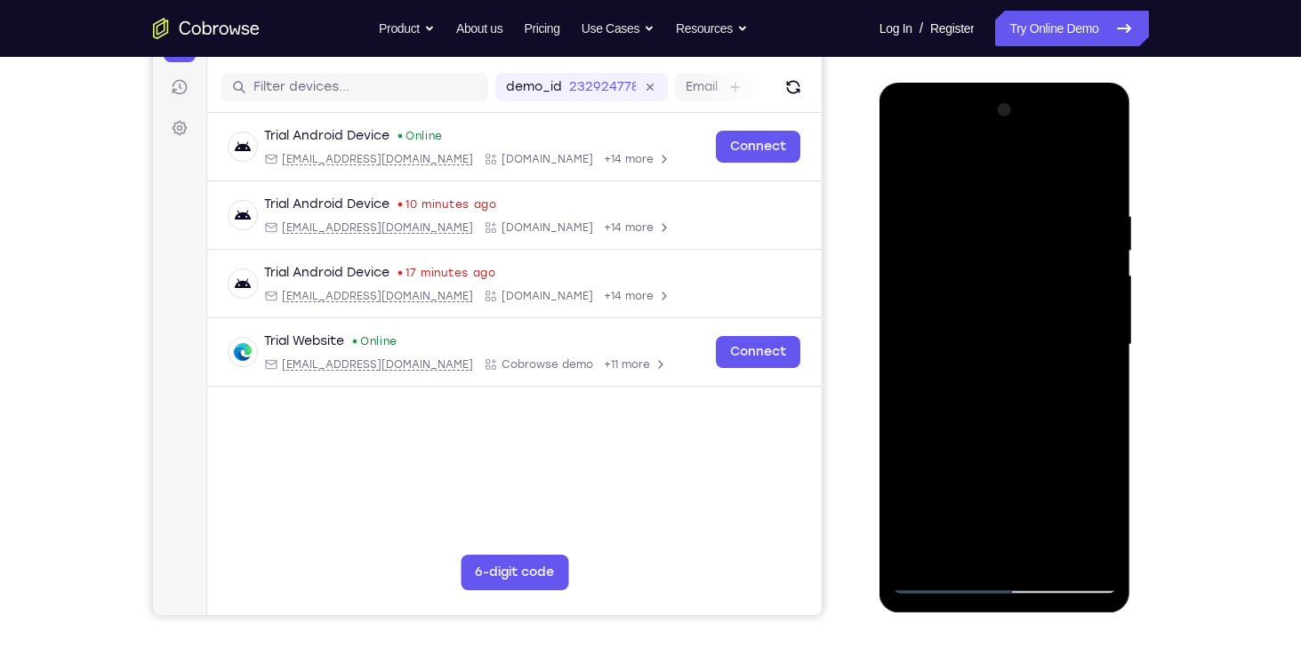
click at [1041, 551] on div at bounding box center [1005, 345] width 224 height 498
click at [1001, 406] on div at bounding box center [1005, 345] width 224 height 498
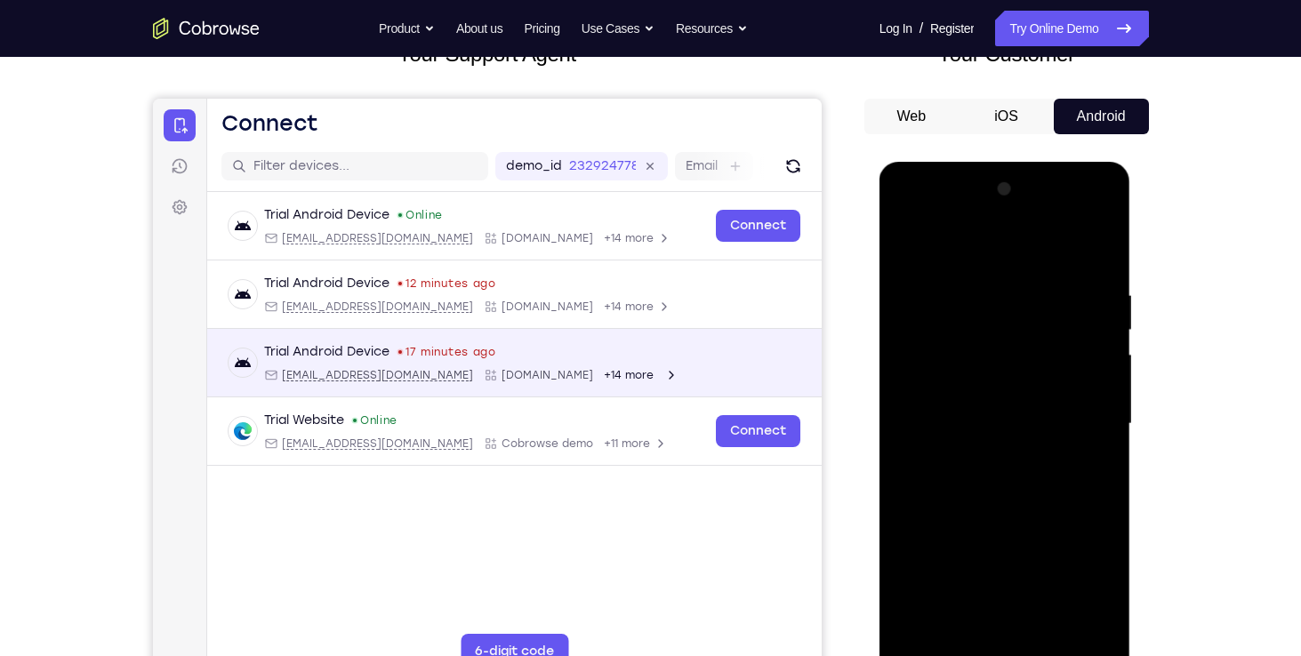
scroll to position [127, 0]
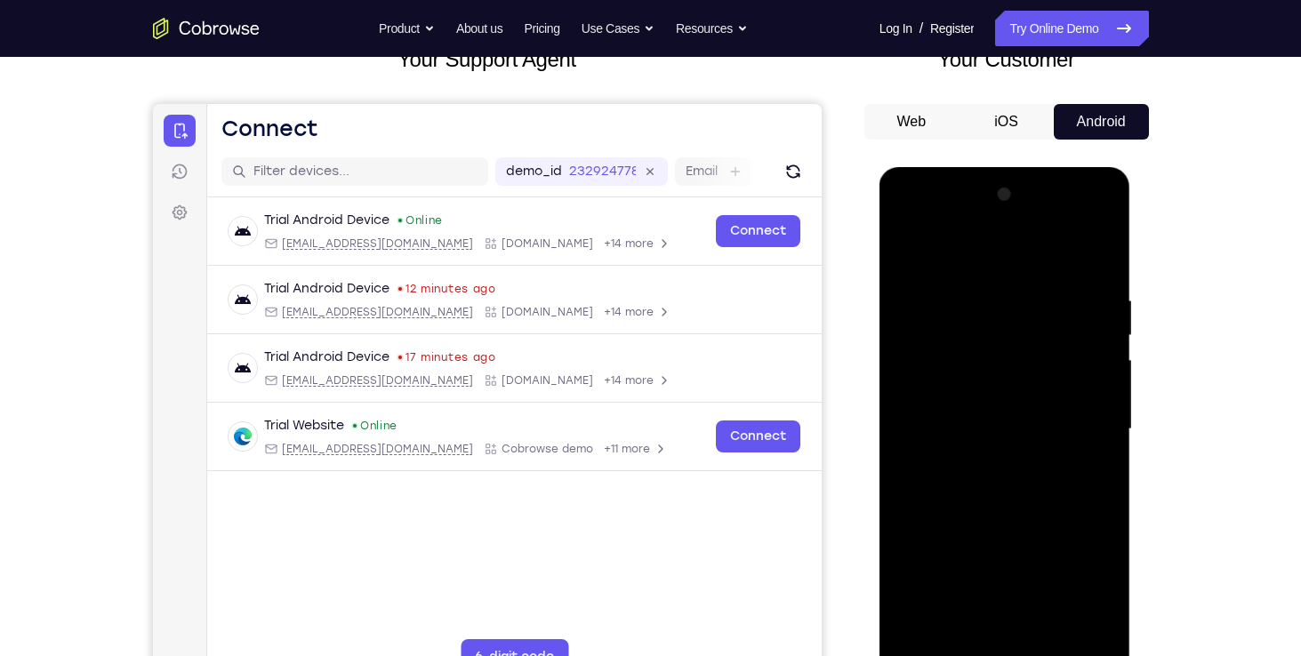
click at [1099, 249] on div at bounding box center [1005, 430] width 224 height 498
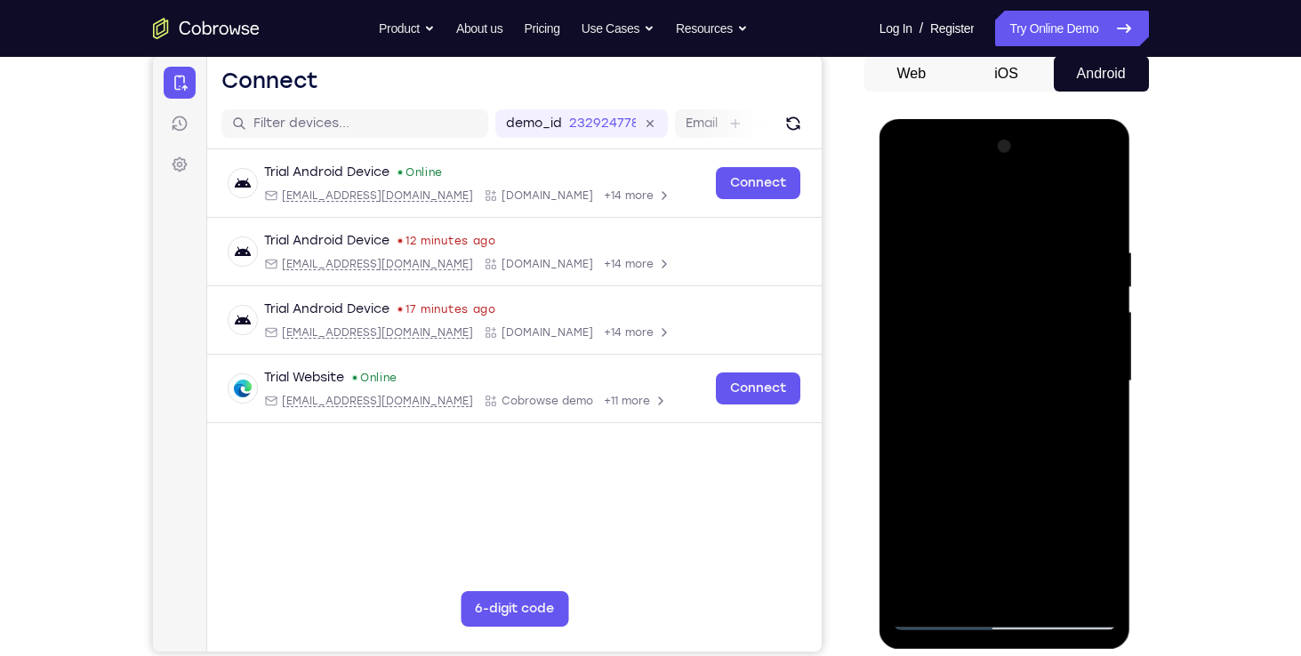
click at [1005, 616] on div at bounding box center [1005, 382] width 224 height 498
click at [1072, 623] on div at bounding box center [1005, 382] width 224 height 498
drag, startPoint x: 1025, startPoint y: 413, endPoint x: 1016, endPoint y: 175, distance: 237.6
click at [1016, 175] on div at bounding box center [1005, 382] width 224 height 498
drag, startPoint x: 987, startPoint y: 424, endPoint x: 994, endPoint y: 120, distance: 304.3
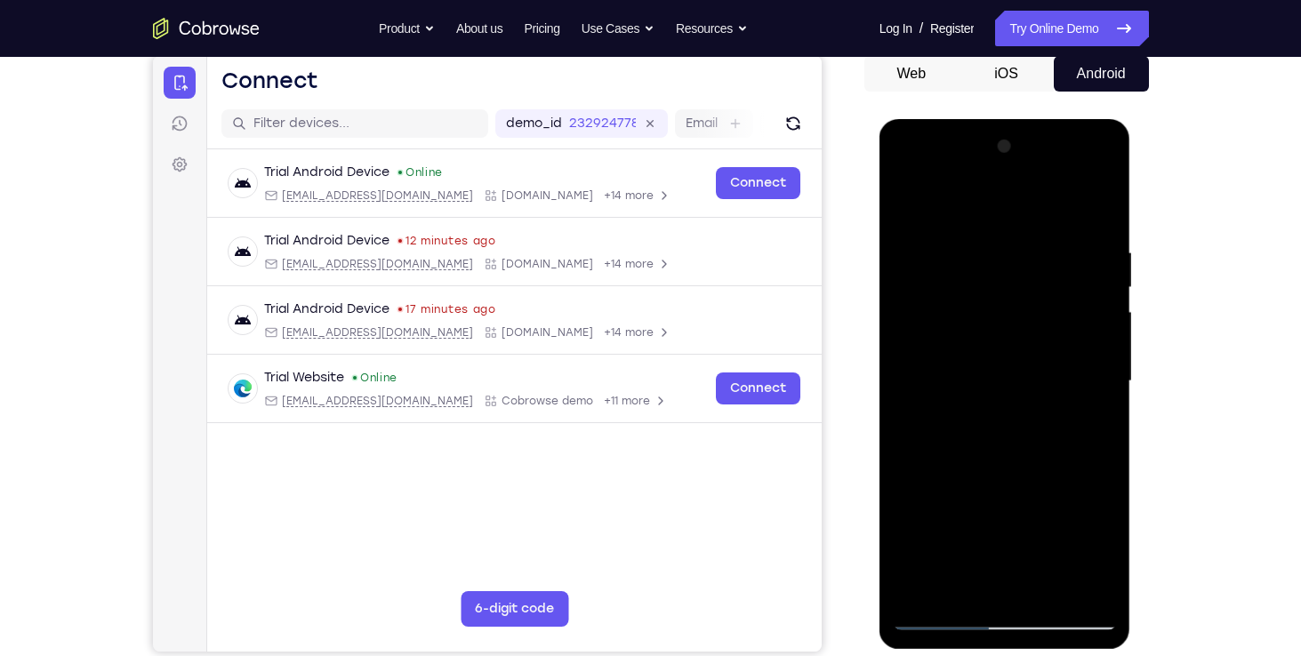
click at [994, 120] on div at bounding box center [1006, 384] width 252 height 530
click at [1021, 622] on div at bounding box center [1005, 382] width 224 height 498
click at [1091, 536] on div at bounding box center [1005, 382] width 224 height 498
click at [910, 591] on div at bounding box center [1005, 382] width 224 height 498
click at [984, 408] on div at bounding box center [1005, 382] width 224 height 498
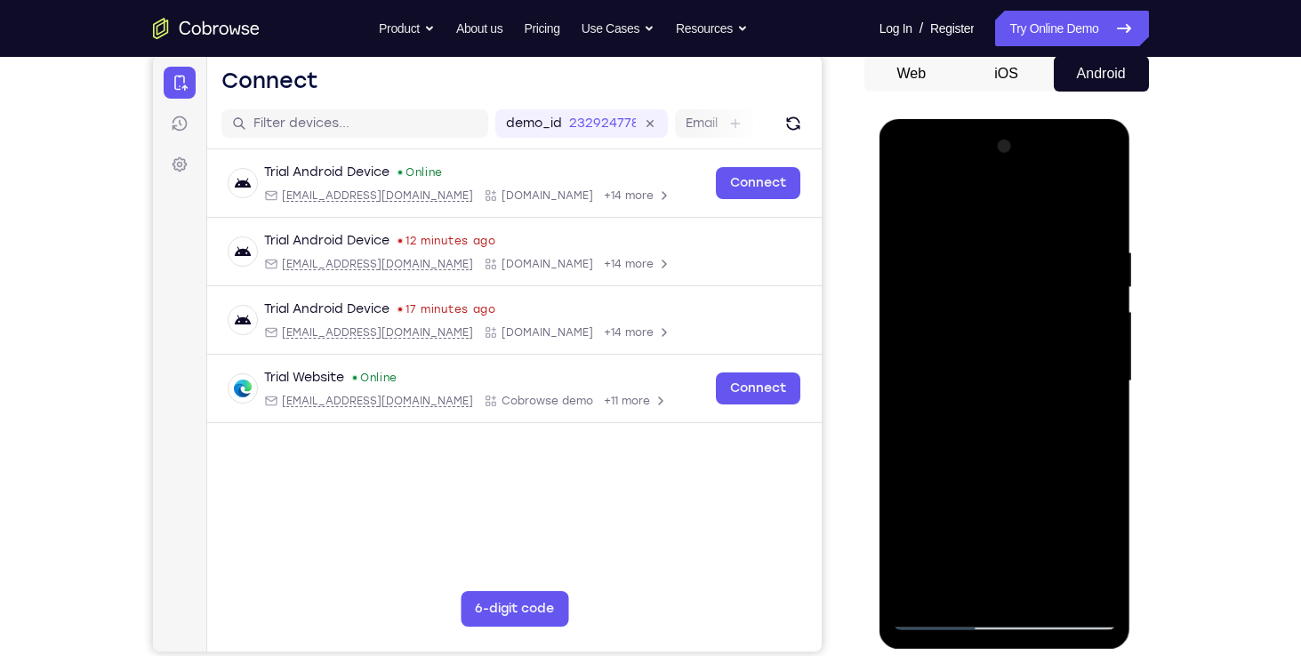
click at [984, 349] on div at bounding box center [1005, 382] width 224 height 498
click at [944, 317] on div at bounding box center [1005, 382] width 224 height 498
